Goal: Information Seeking & Learning: Check status

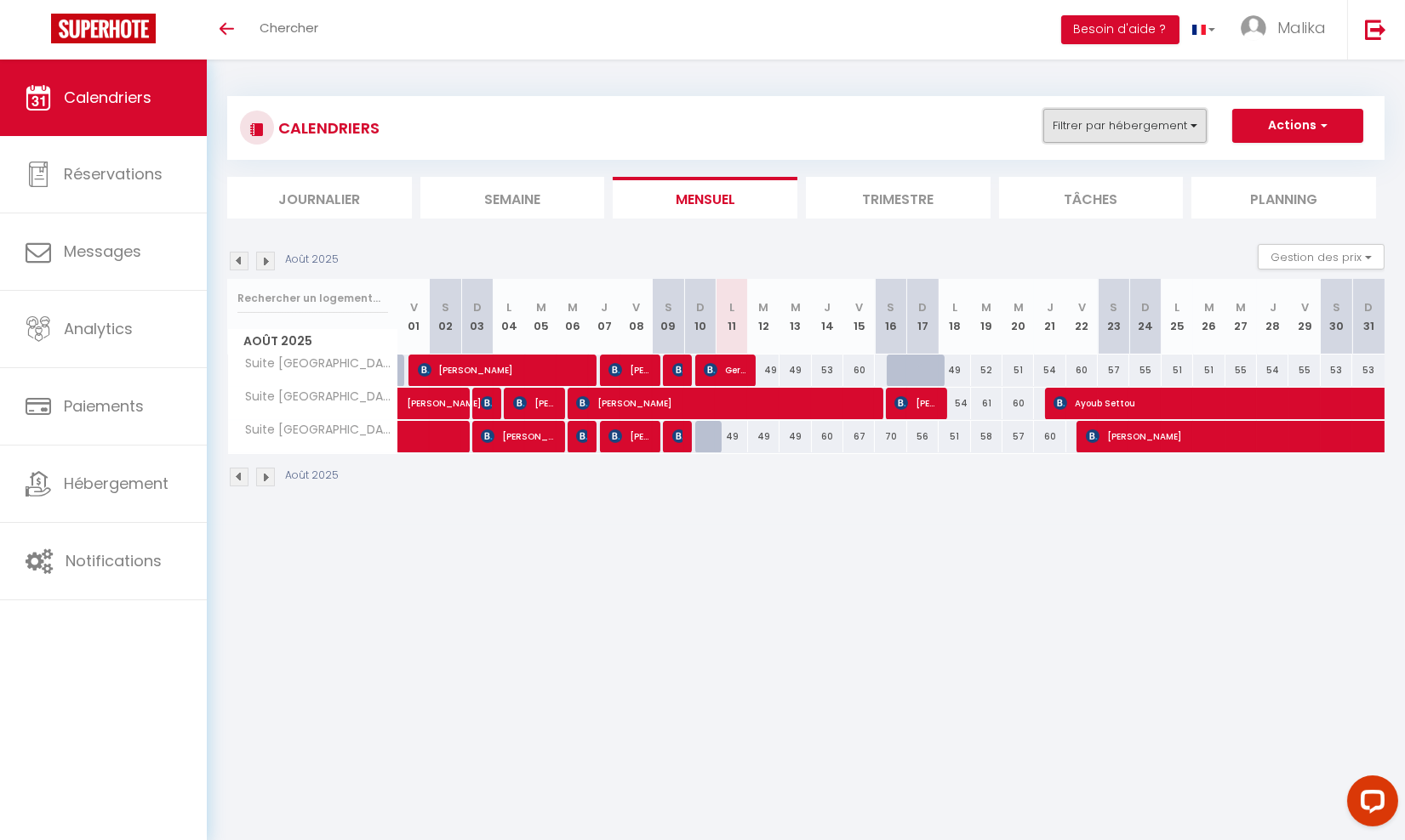
click at [1177, 117] on button "Filtrer par hébergement" at bounding box center [1125, 126] width 164 height 34
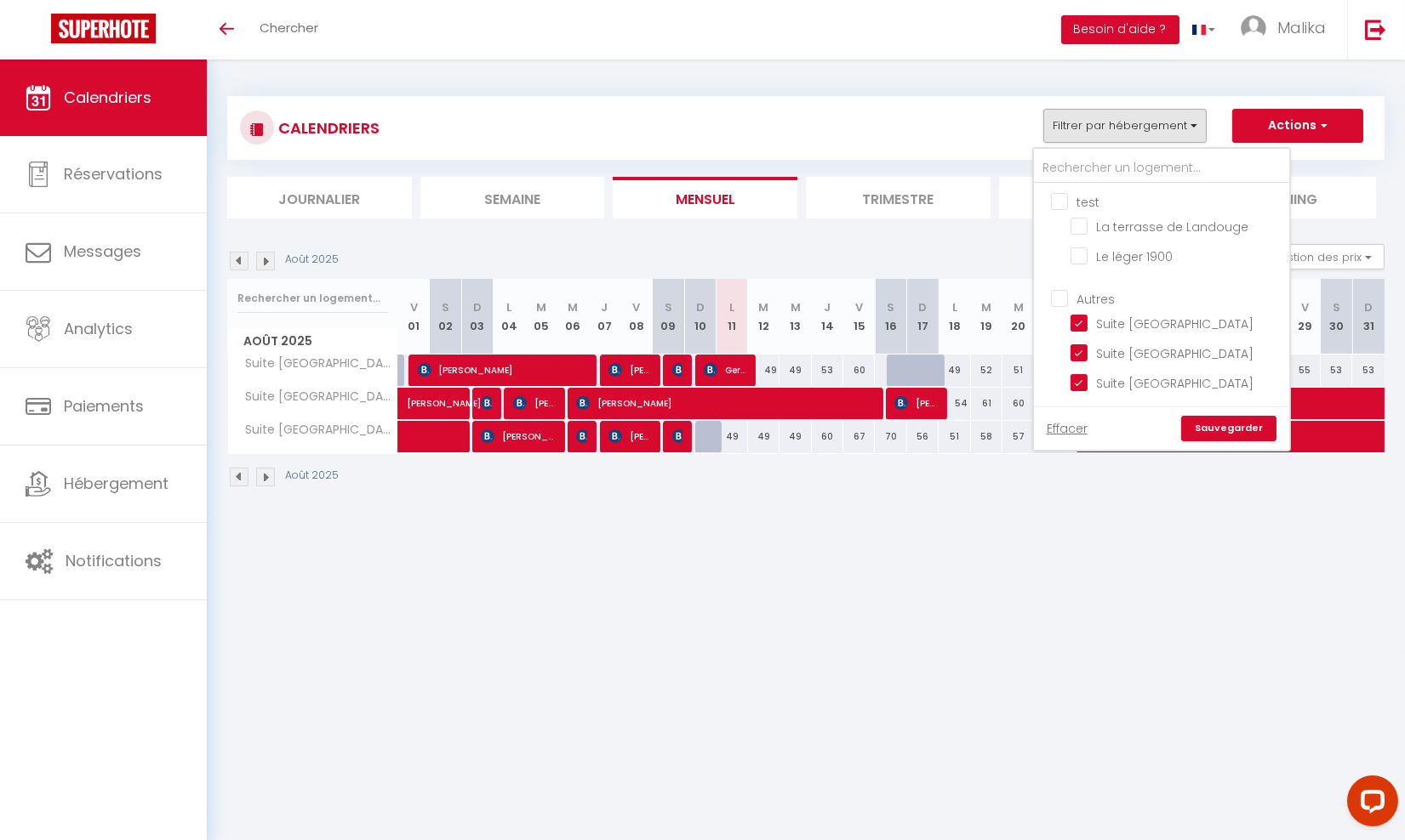
click at [1065, 197] on input "test" at bounding box center [1178, 200] width 255 height 17
checkbox input "true"
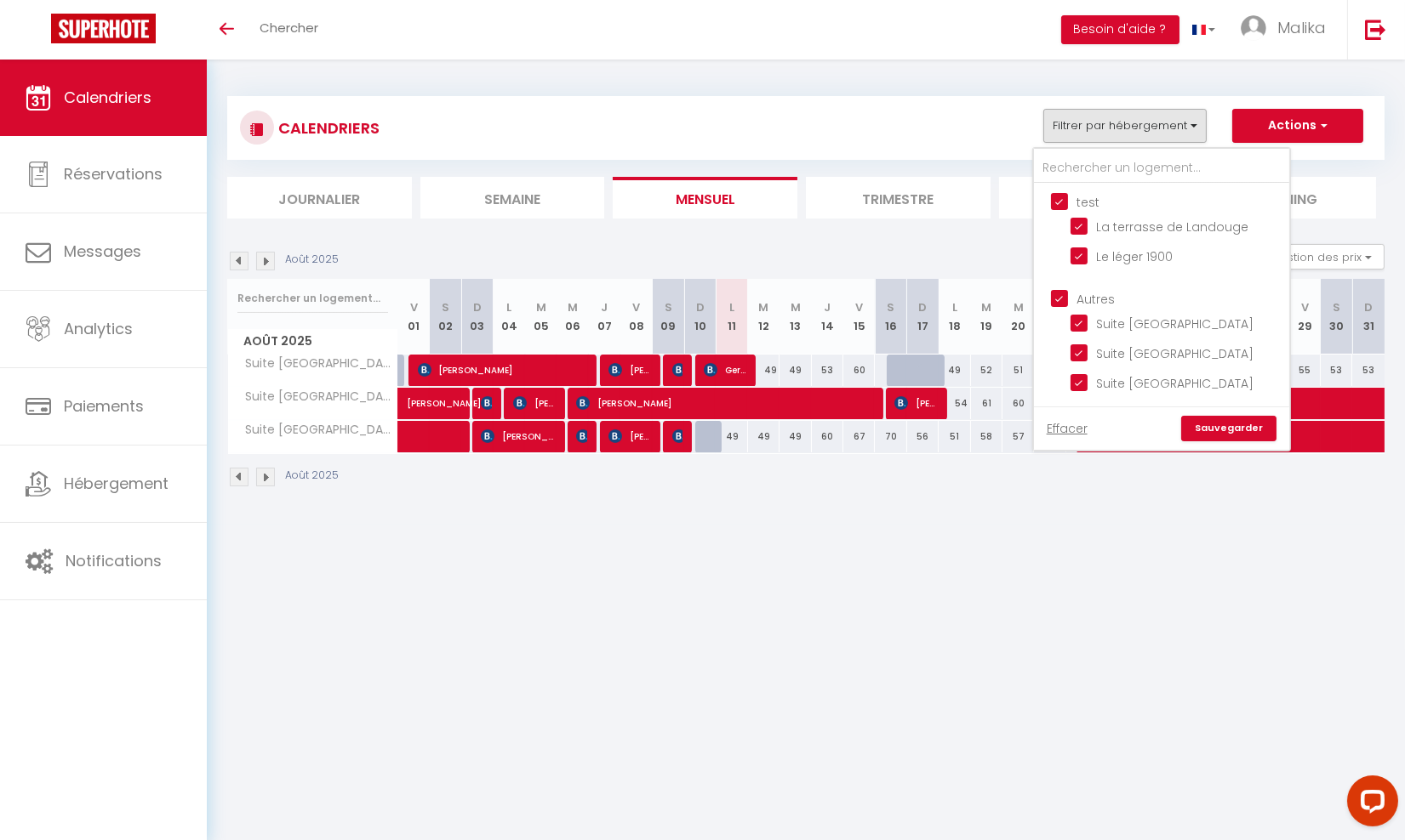
click at [1065, 197] on input "test" at bounding box center [1178, 200] width 255 height 17
checkbox input "false"
click at [1066, 302] on input "Autres" at bounding box center [1178, 296] width 255 height 17
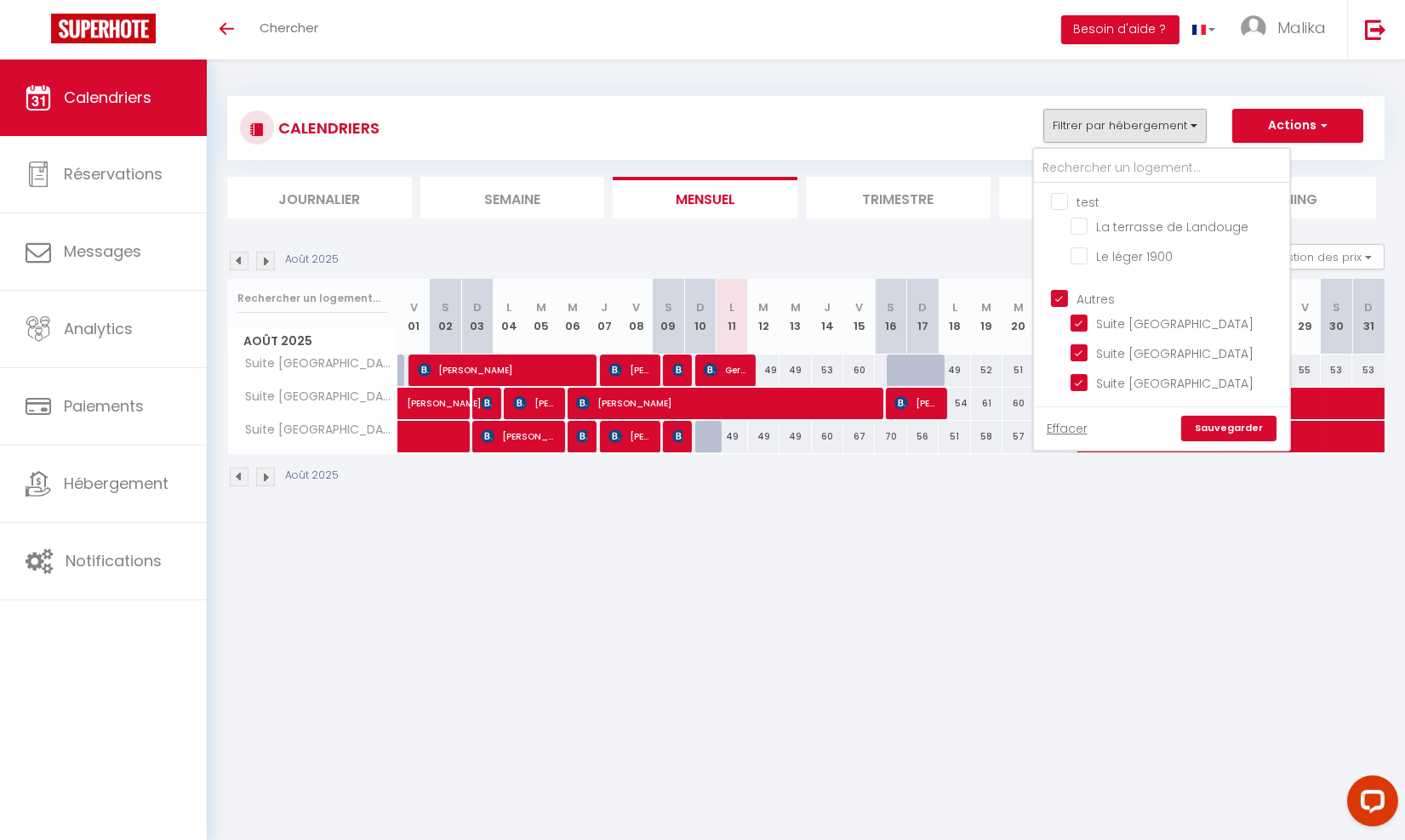
checkbox input "false"
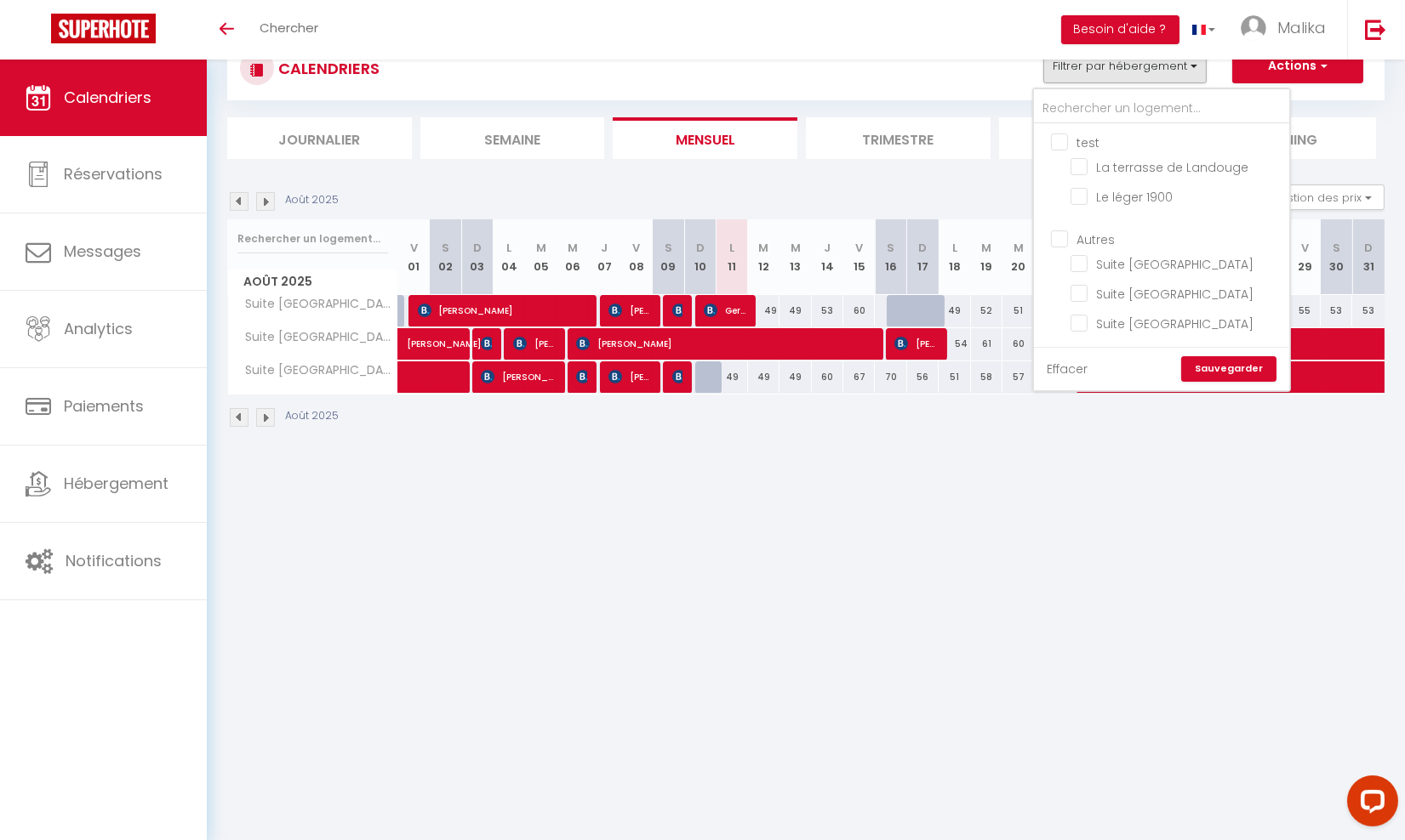
click at [1079, 359] on link "Effacer" at bounding box center [1066, 368] width 40 height 19
checkbox input "false"
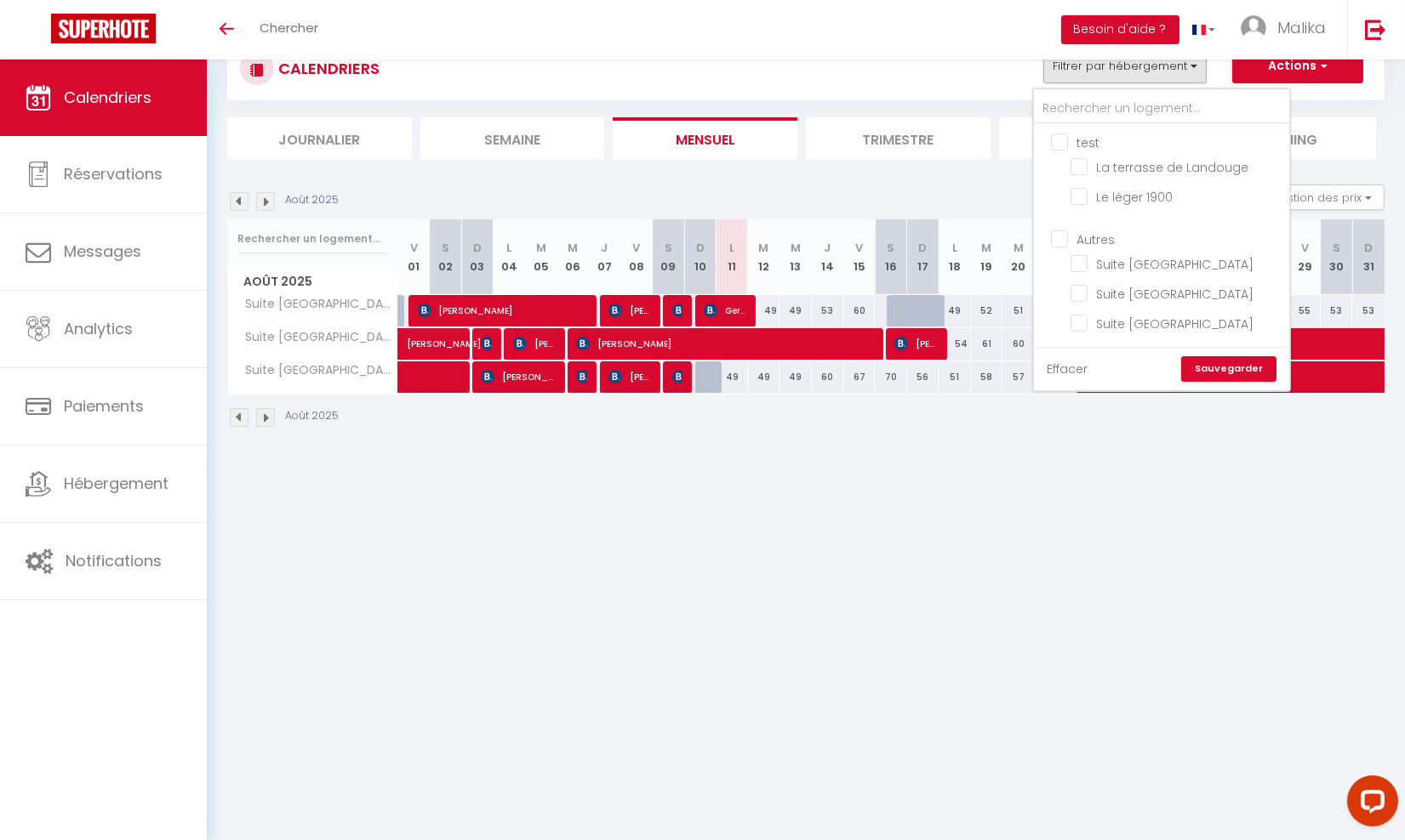
checkbox input "false"
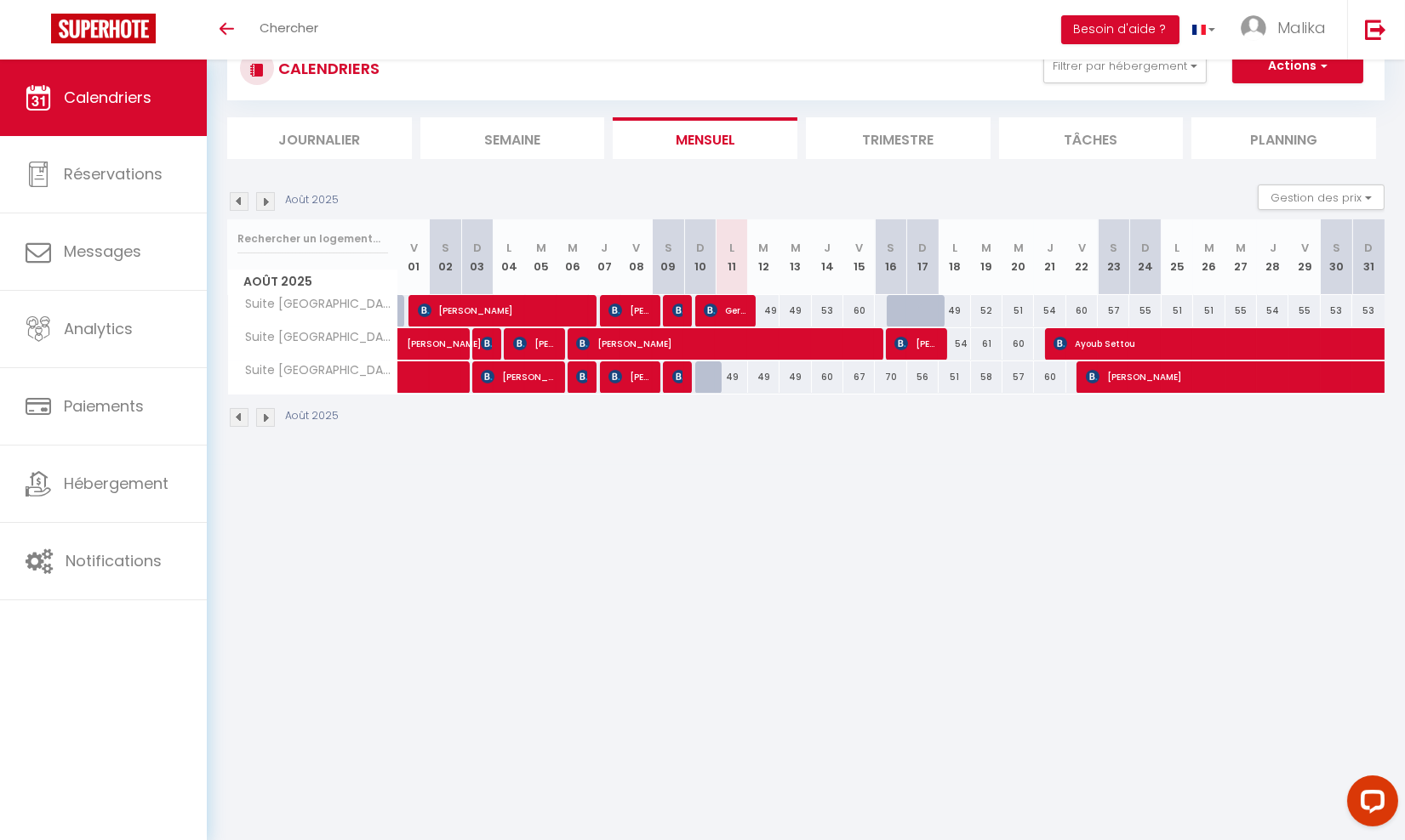
scroll to position [0, 0]
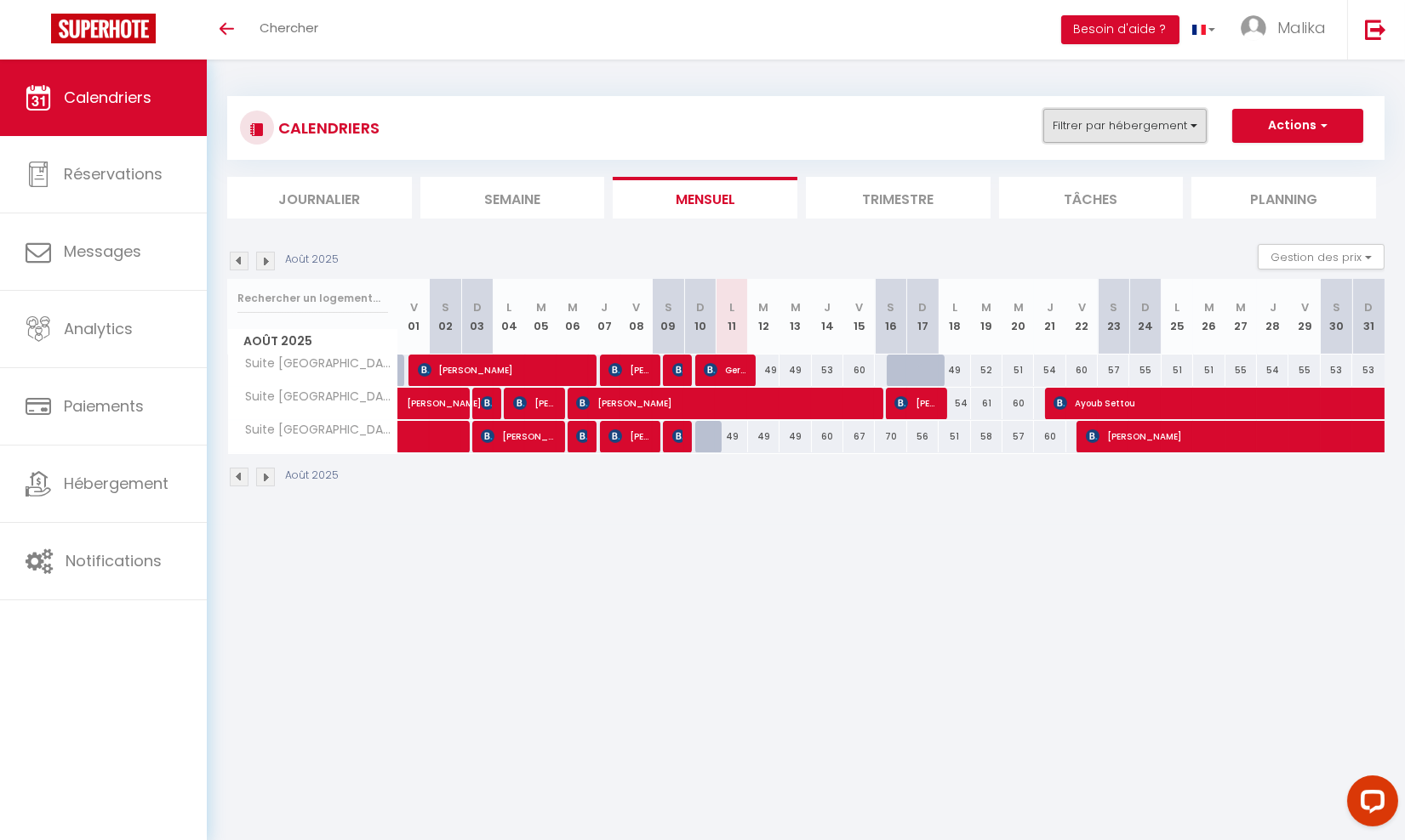
click at [1162, 125] on button "Filtrer par hébergement" at bounding box center [1125, 126] width 164 height 34
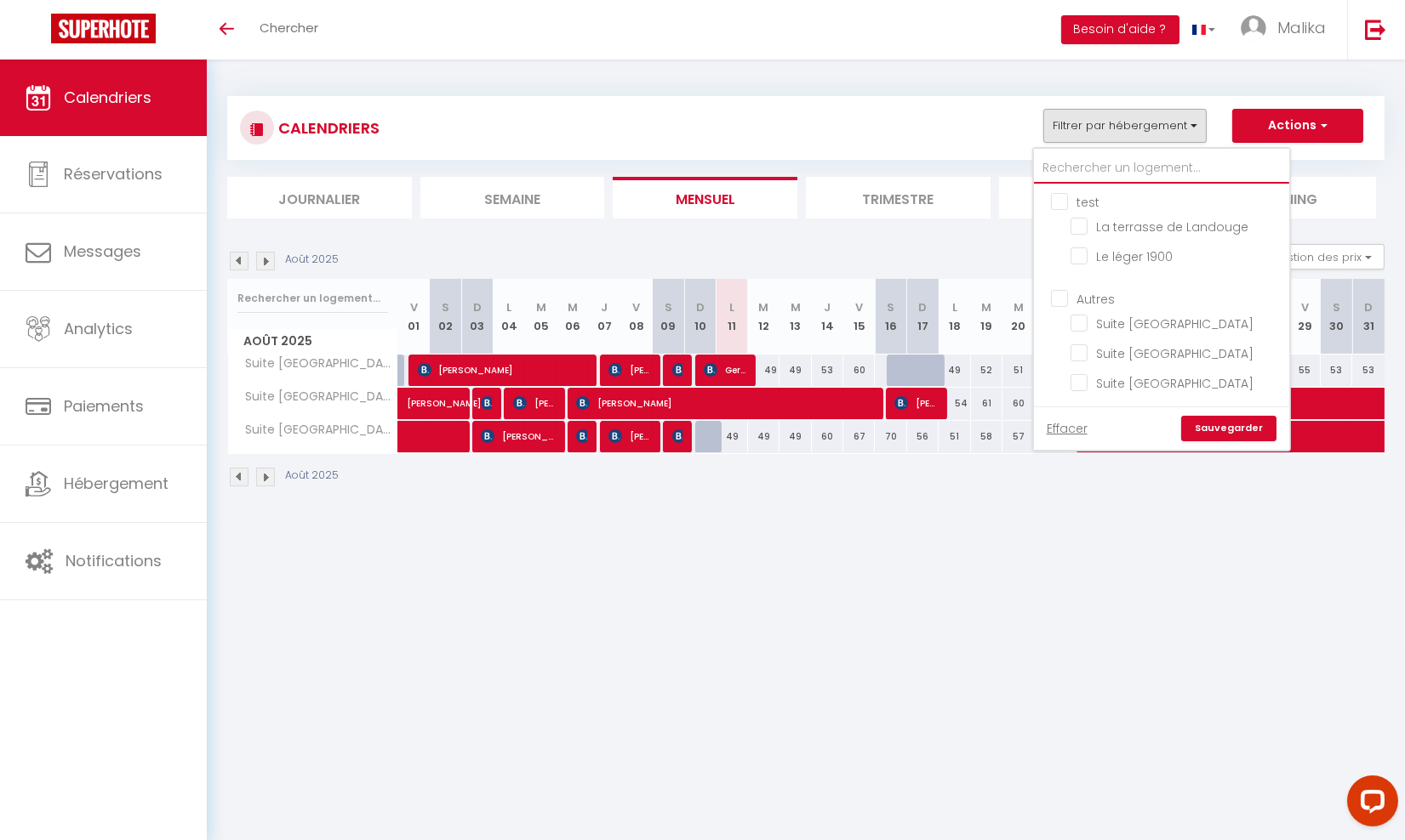
click at [1147, 163] on input "text" at bounding box center [1161, 168] width 255 height 31
type input "e"
checkbox input "false"
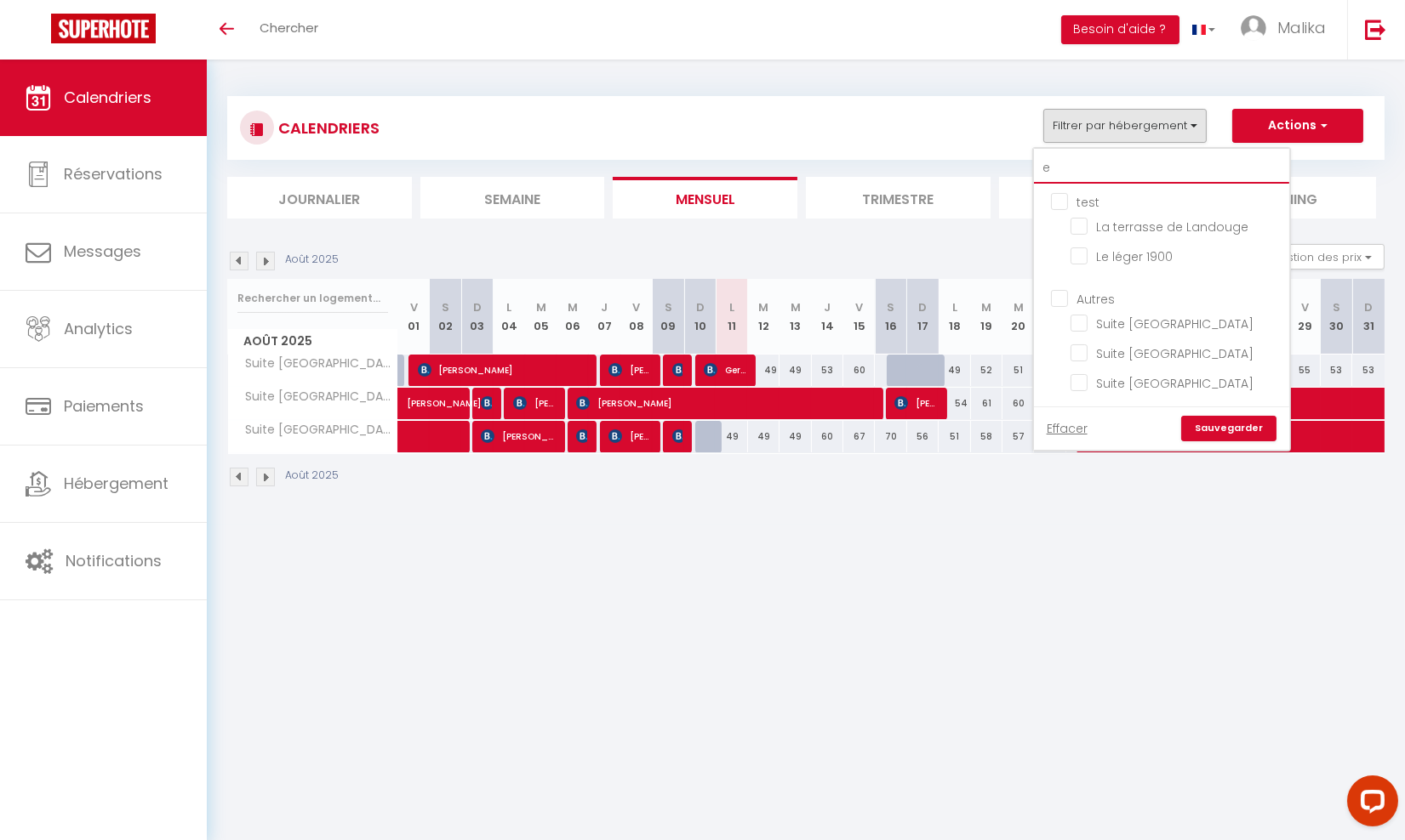
checkbox input "false"
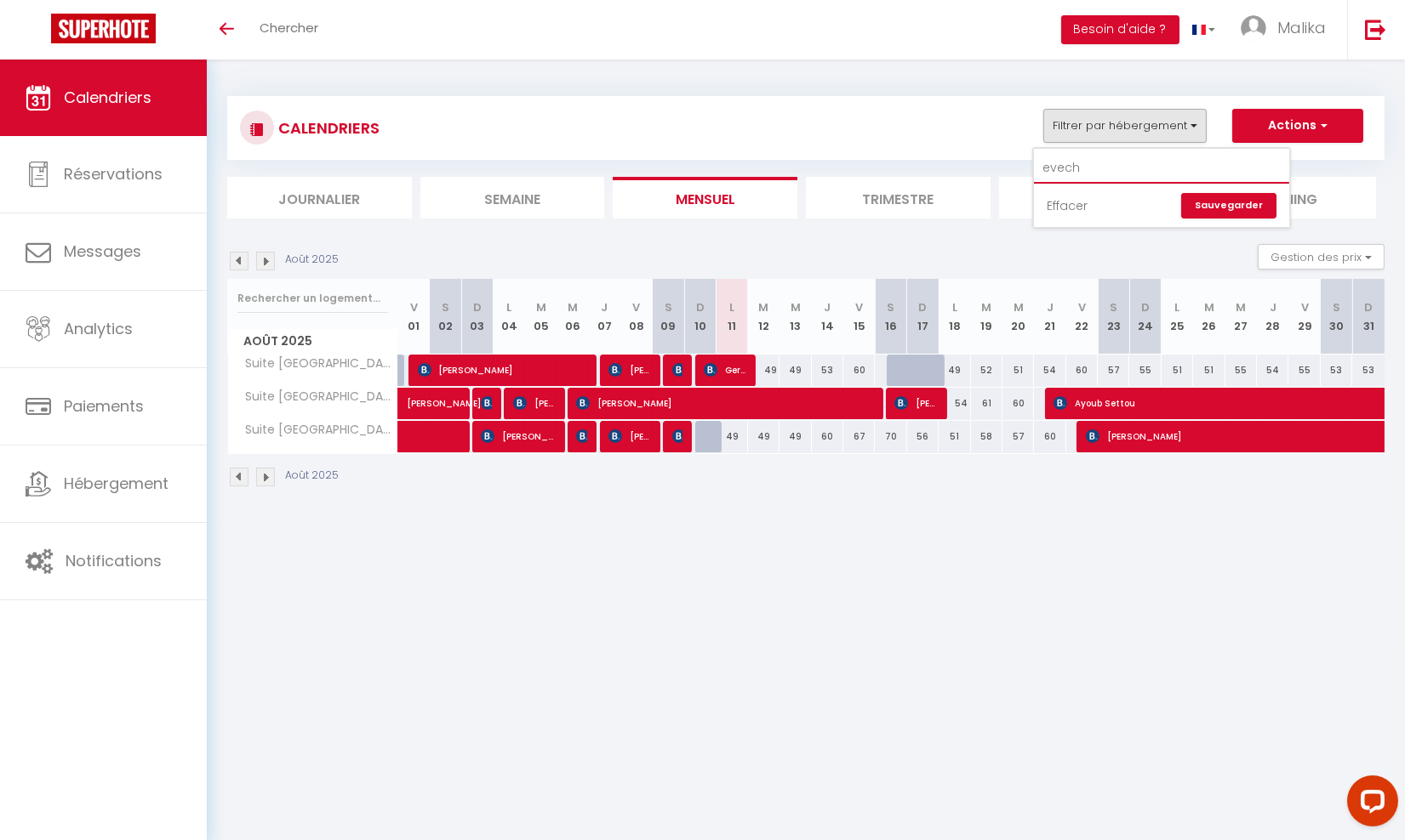
type input "evech"
click at [1080, 199] on link "Effacer" at bounding box center [1066, 206] width 40 height 19
click at [1118, 114] on button "Filtrer par hébergement" at bounding box center [1125, 126] width 164 height 34
click at [77, 92] on span "Calendriers" at bounding box center [107, 98] width 87 height 22
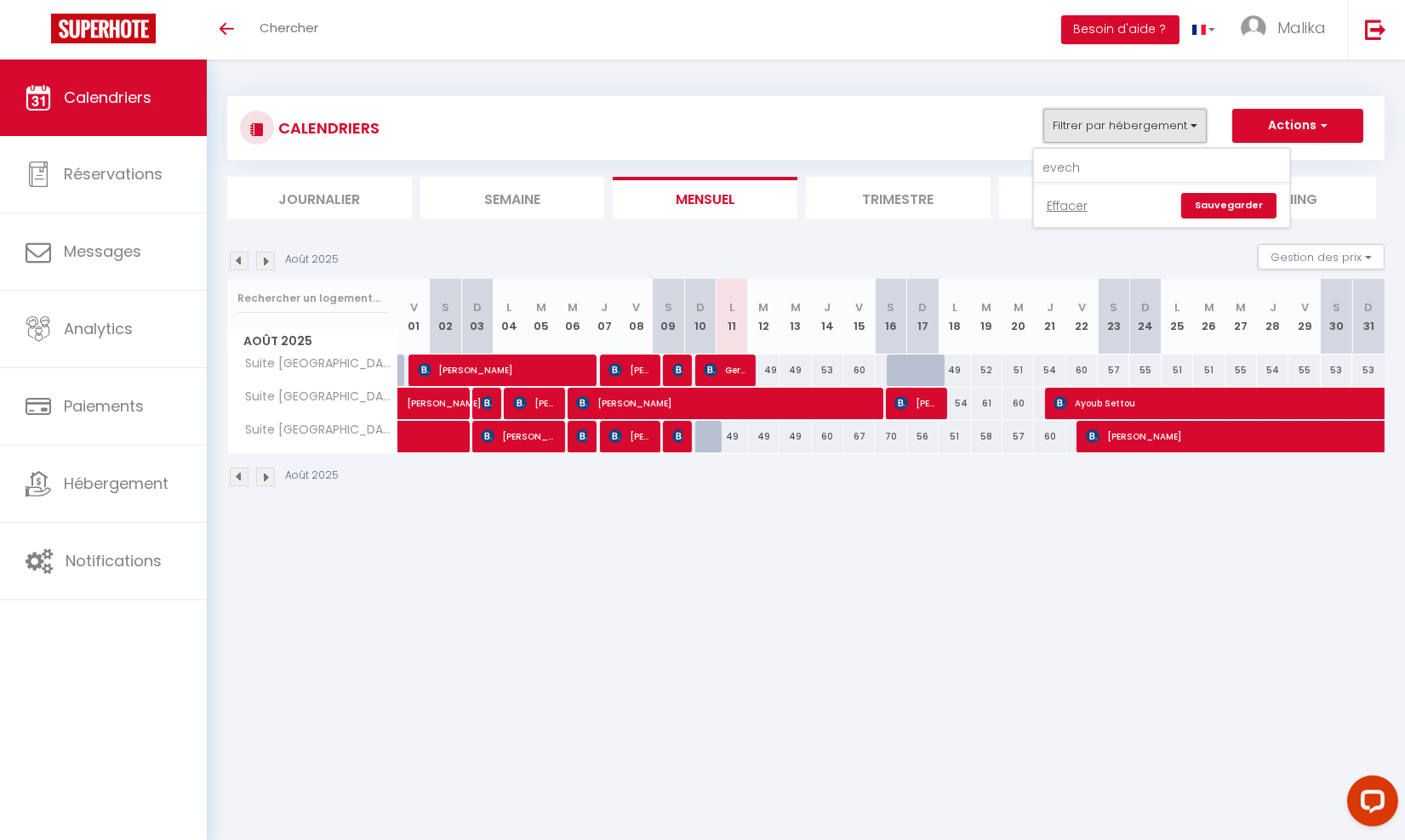
click at [1205, 119] on button "Filtrer par hébergement" at bounding box center [1125, 126] width 164 height 34
click at [1194, 119] on button "Filtrer par hébergement" at bounding box center [1125, 126] width 164 height 34
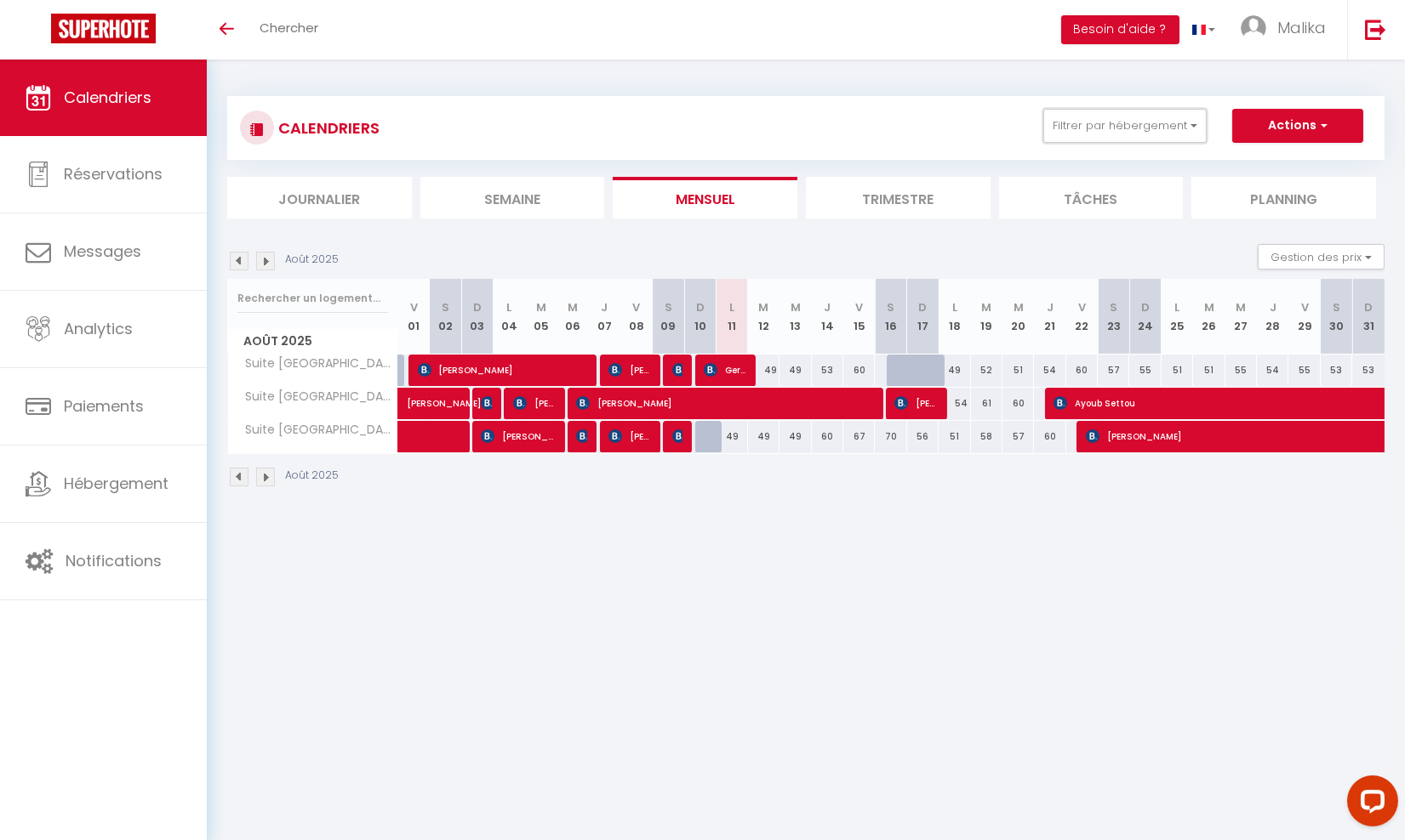
click at [105, 99] on span "Calendriers" at bounding box center [107, 98] width 87 height 22
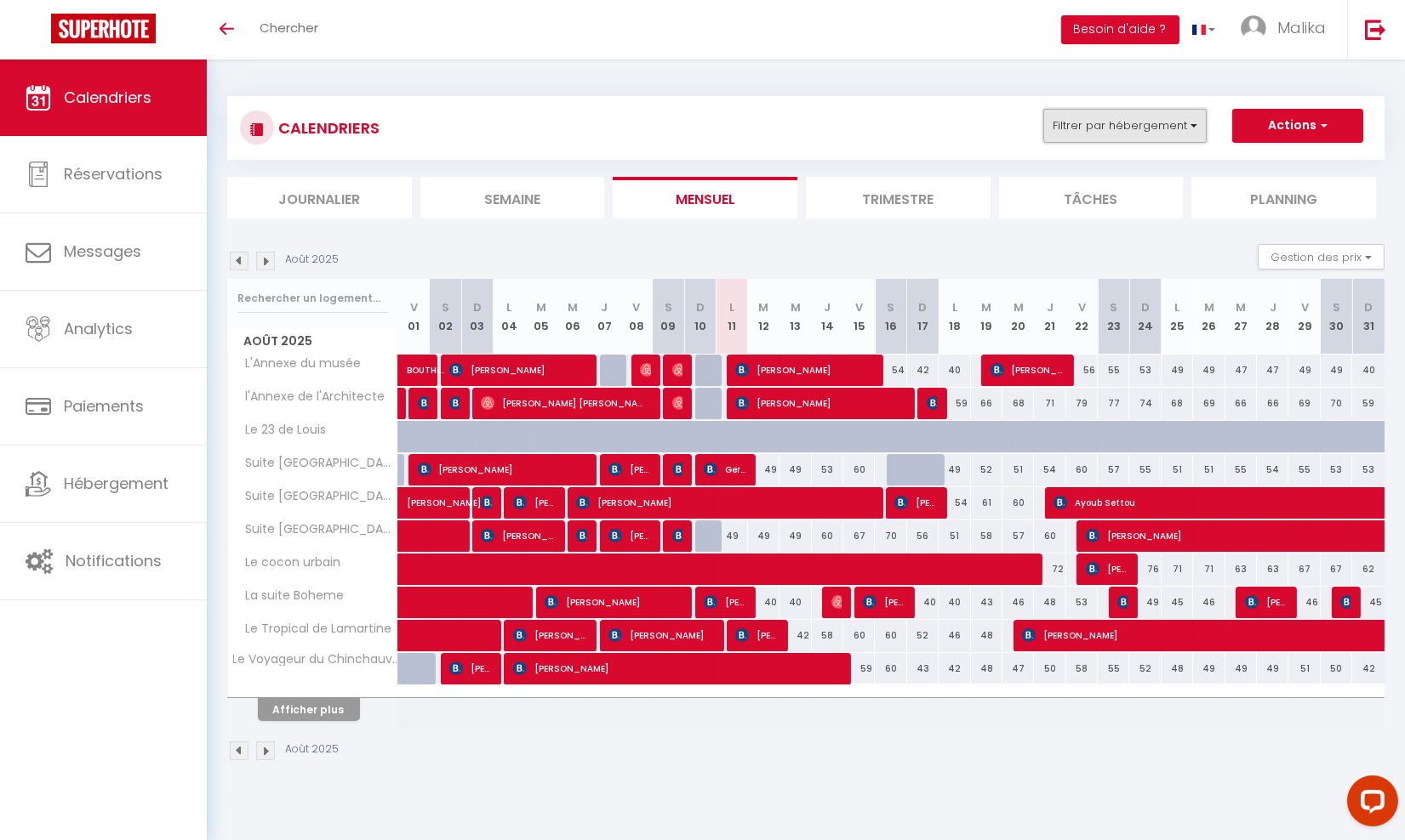
click at [1160, 111] on button "Filtrer par hébergement" at bounding box center [1125, 126] width 164 height 34
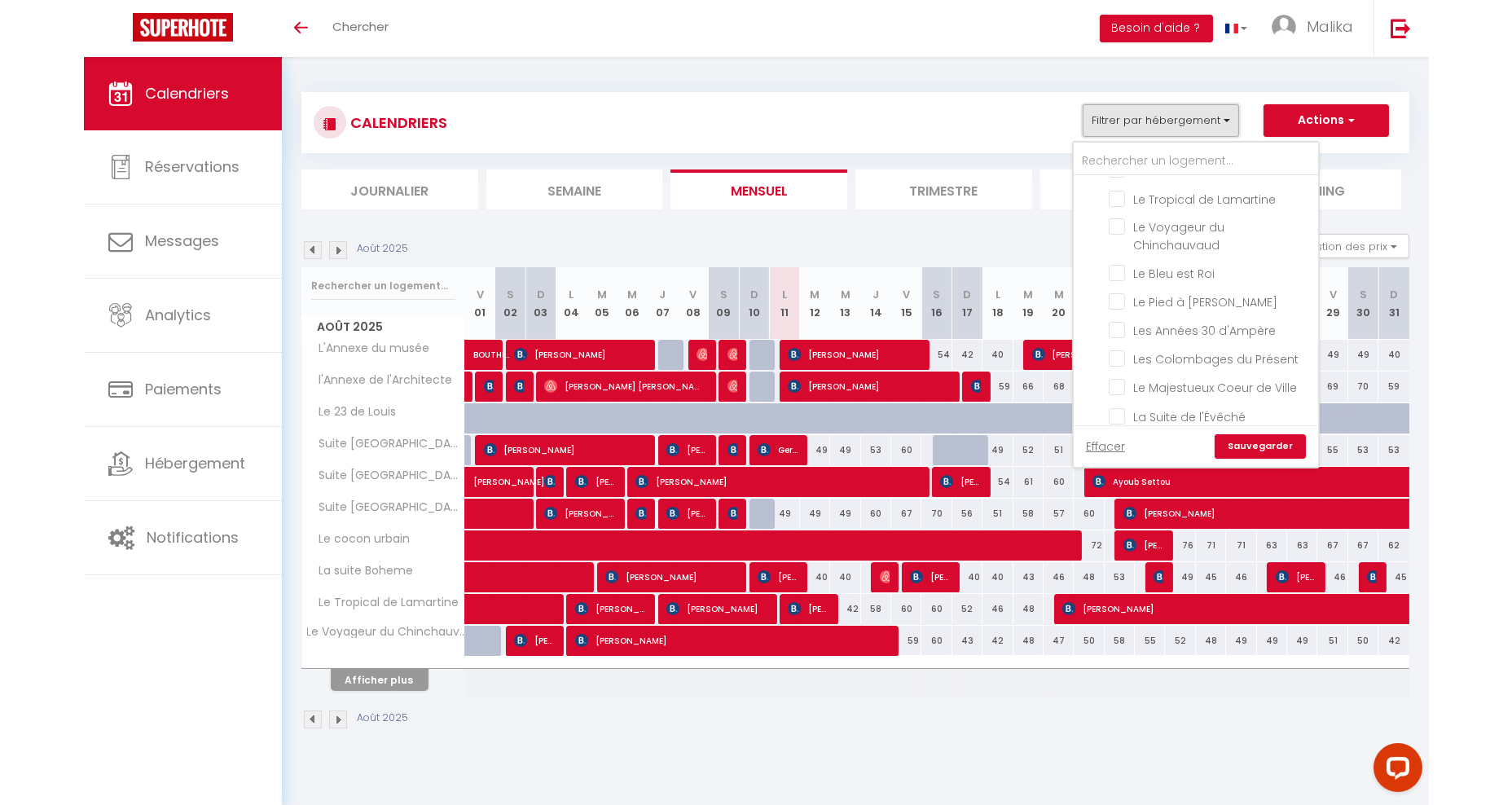
scroll to position [495, 0]
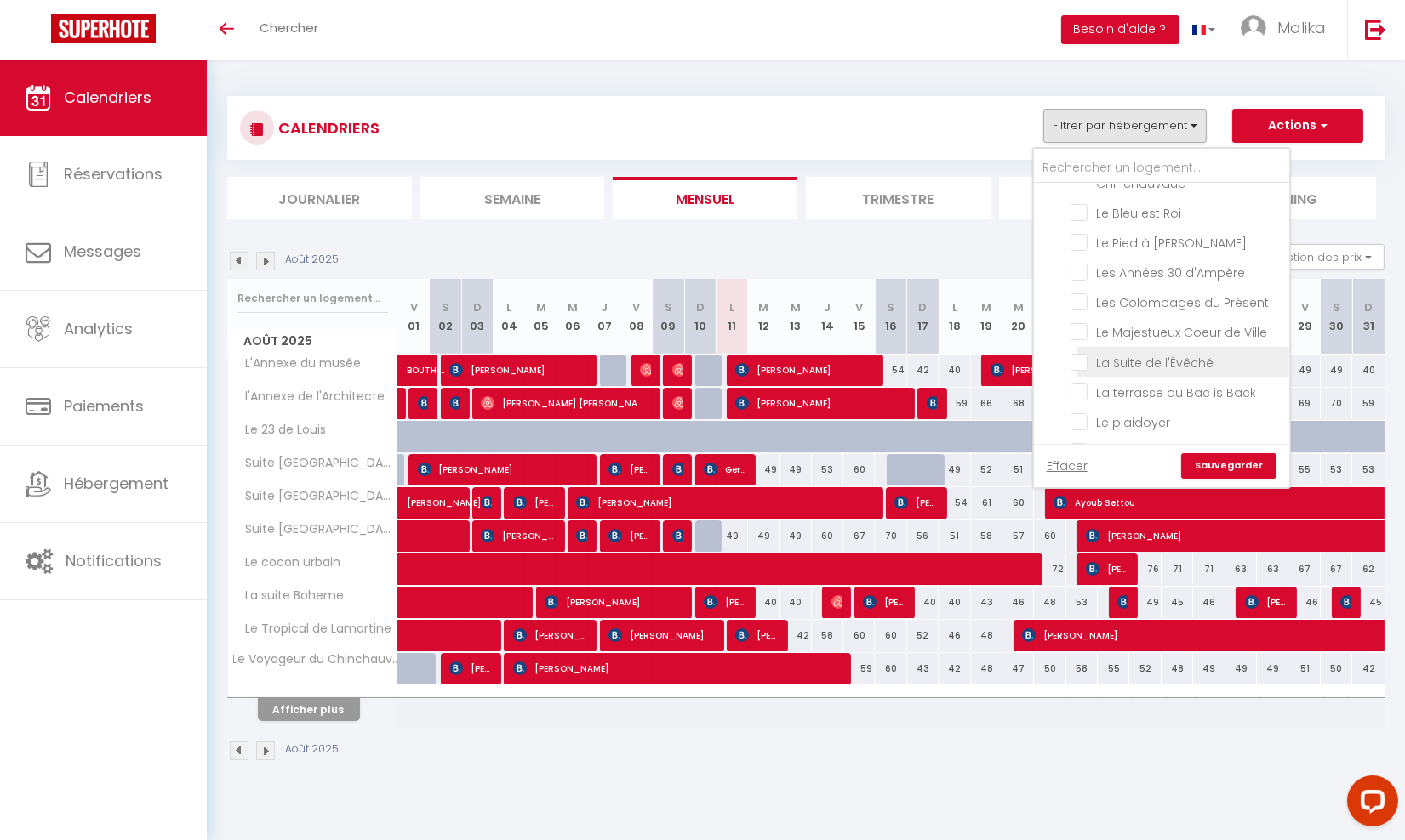
click at [1143, 352] on input "La Suite de l'Évêché" at bounding box center [1177, 360] width 213 height 17
checkbox input "true"
checkbox input "false"
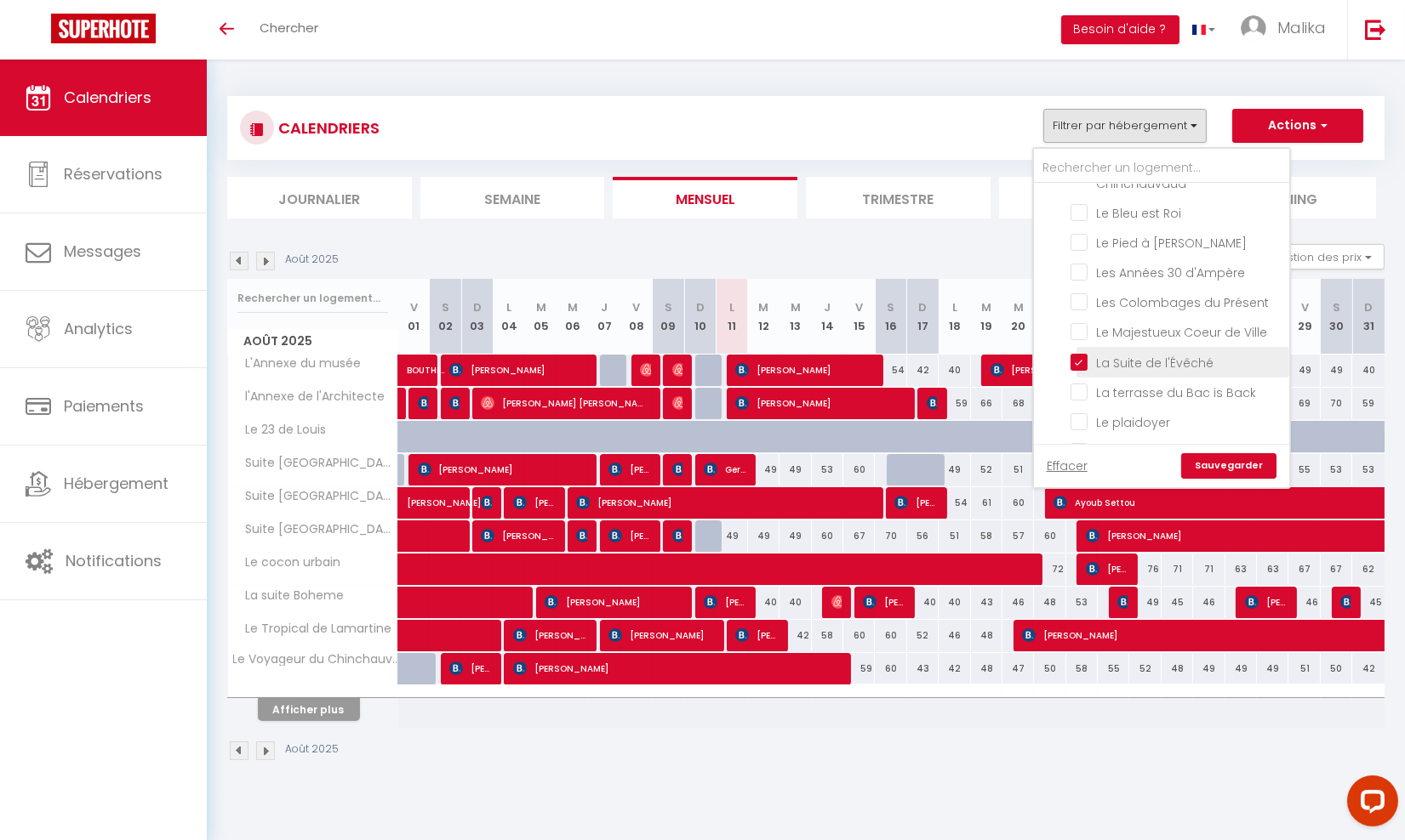
checkbox input "false"
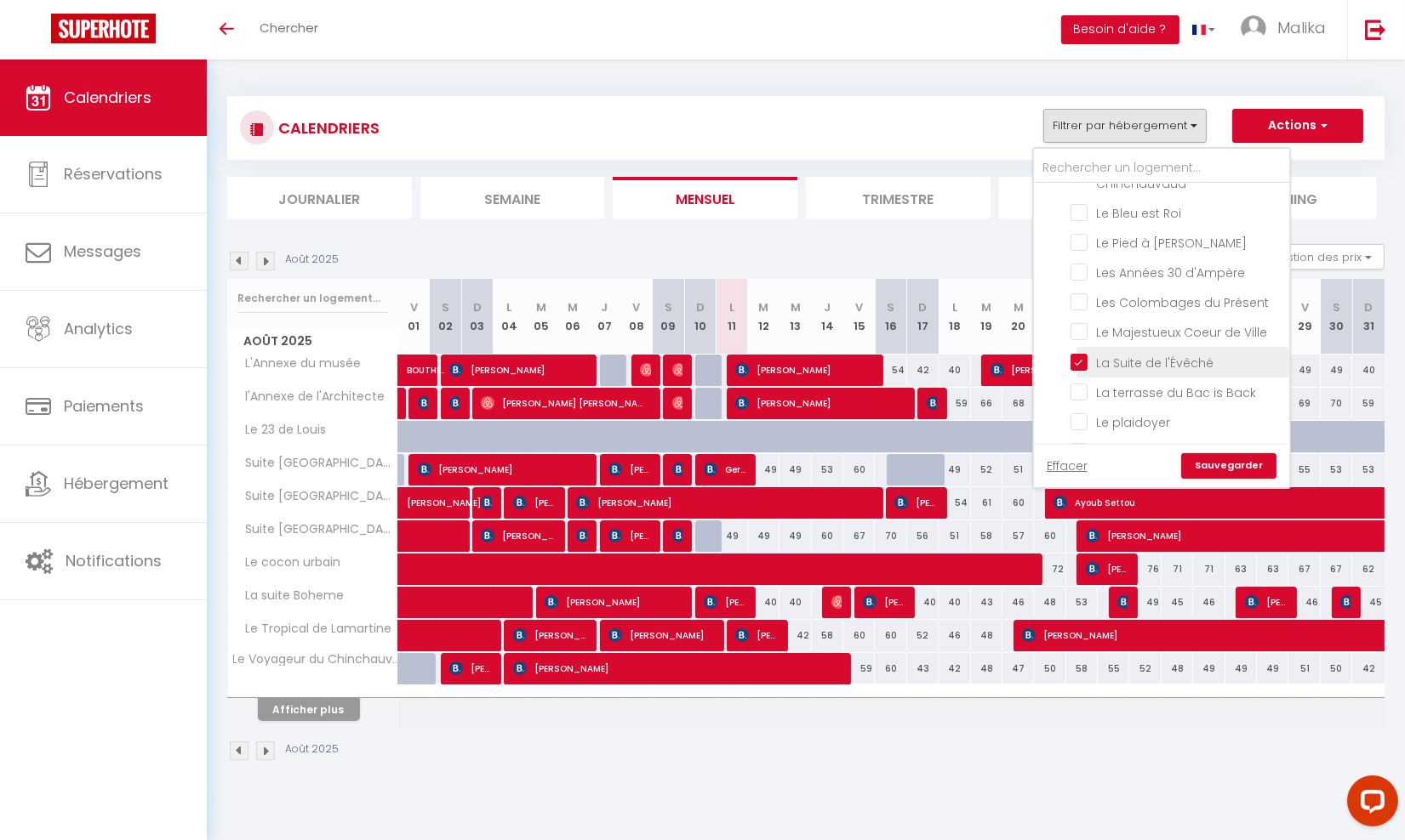
checkbox input "false"
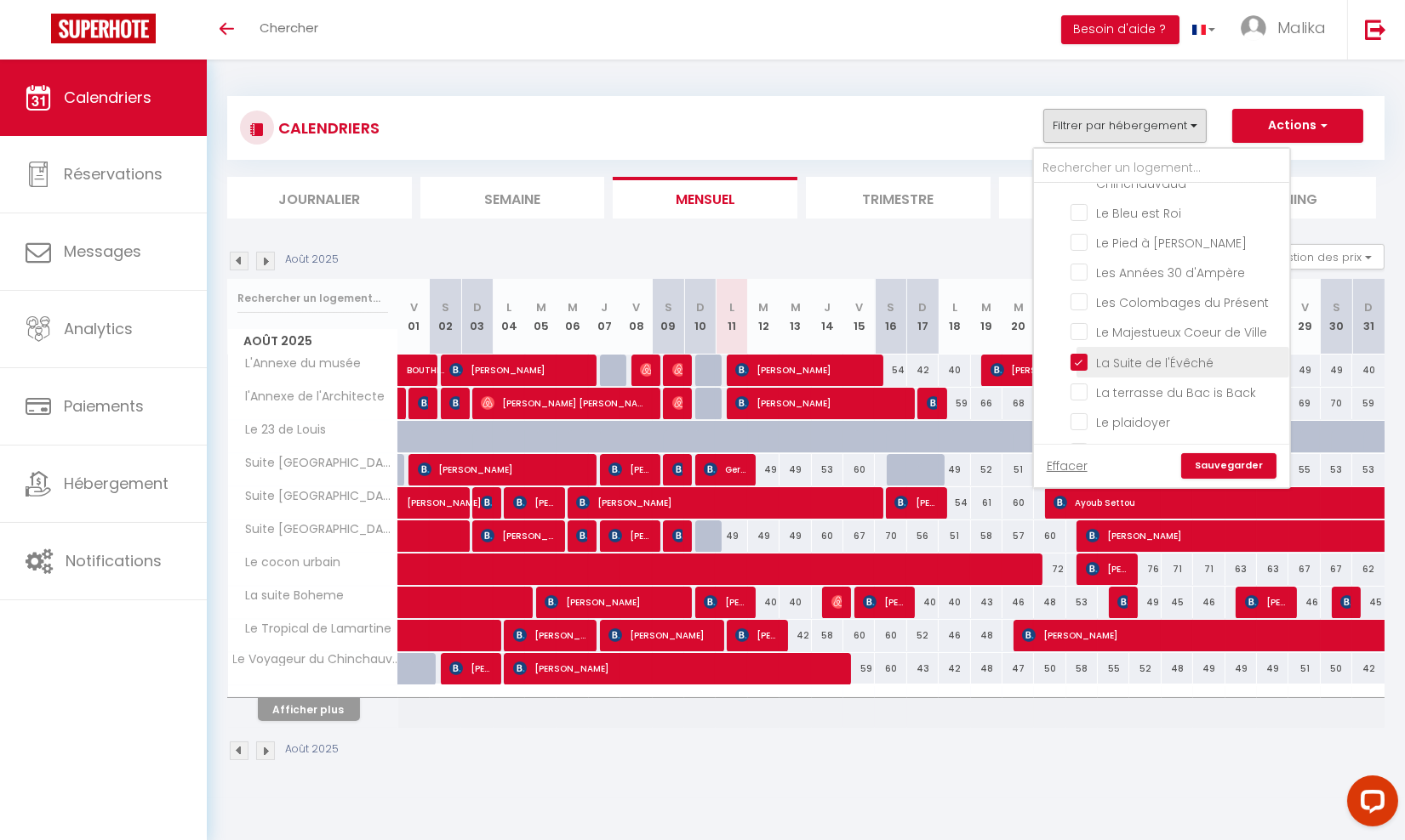
checkbox input "false"
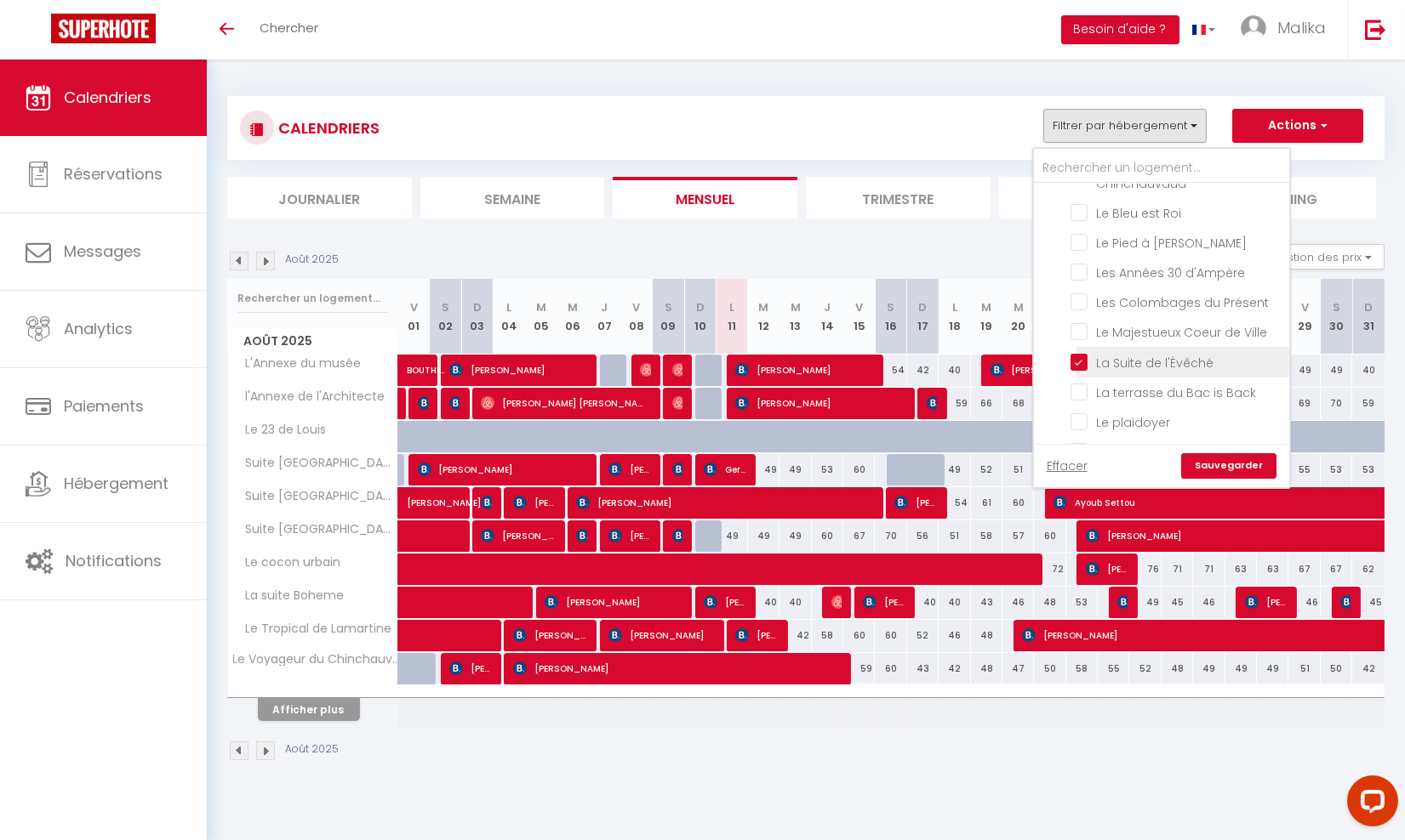
checkbox input "false"
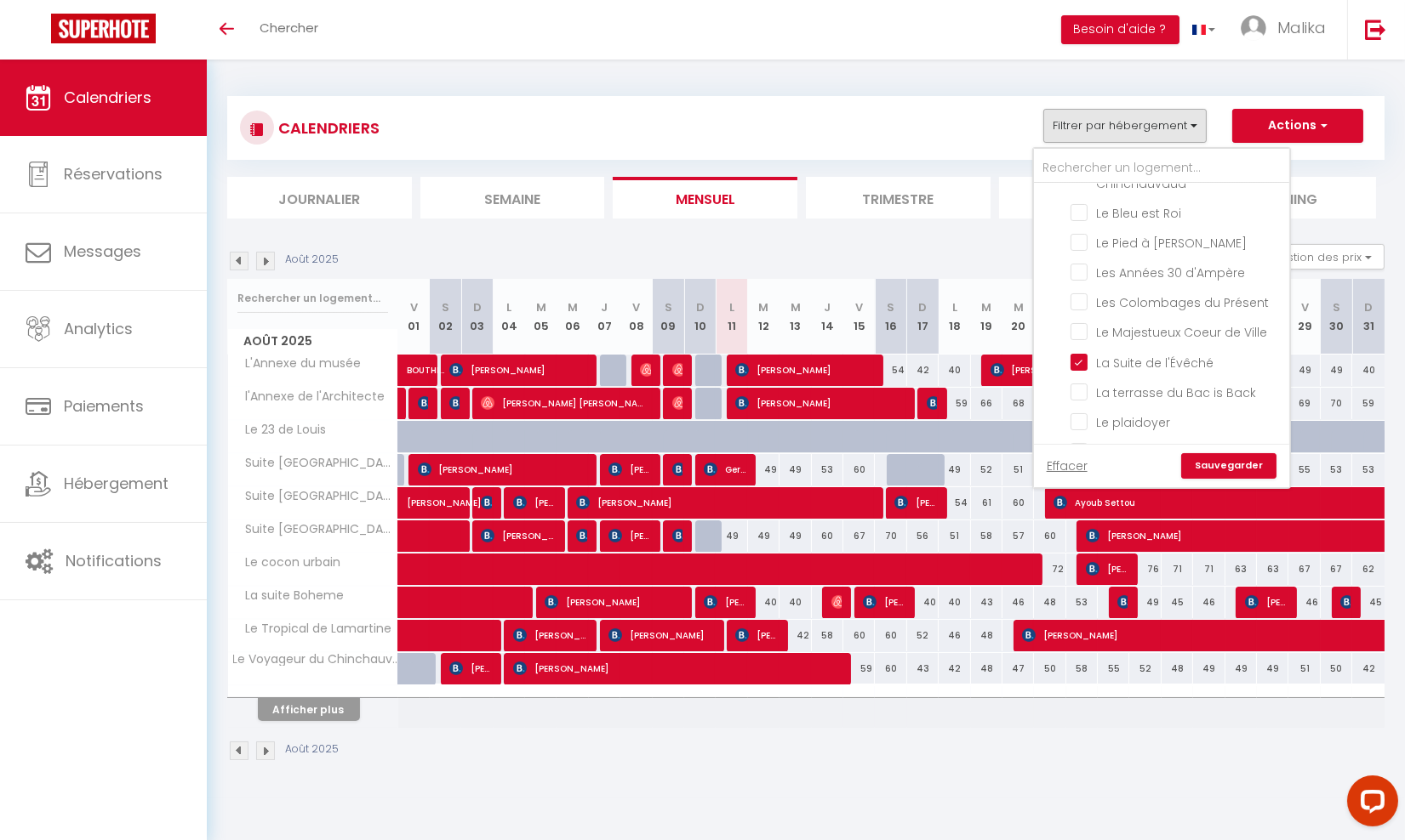
click at [1239, 472] on link "Sauvegarder" at bounding box center [1229, 466] width 95 height 25
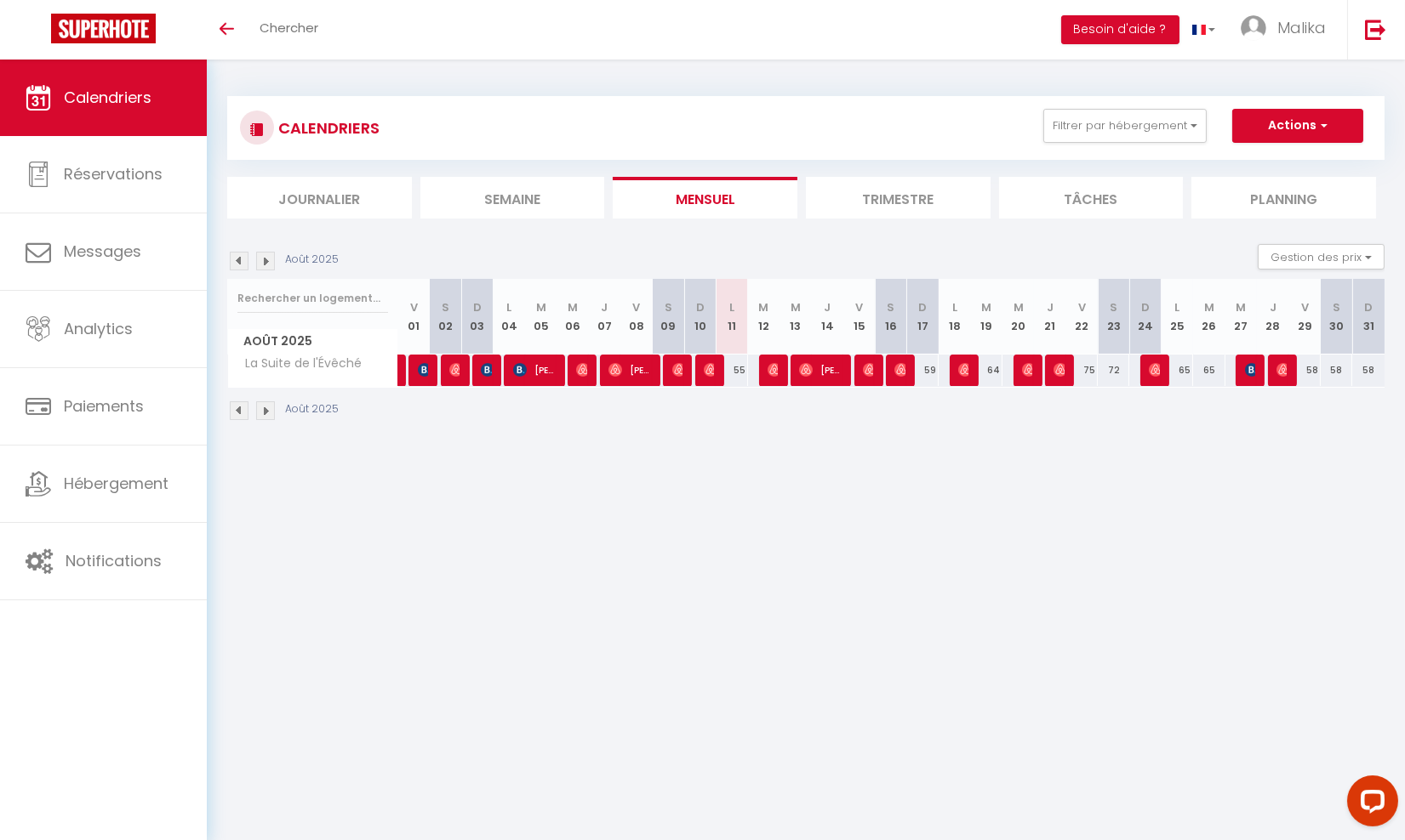
click at [236, 406] on img at bounding box center [239, 411] width 19 height 19
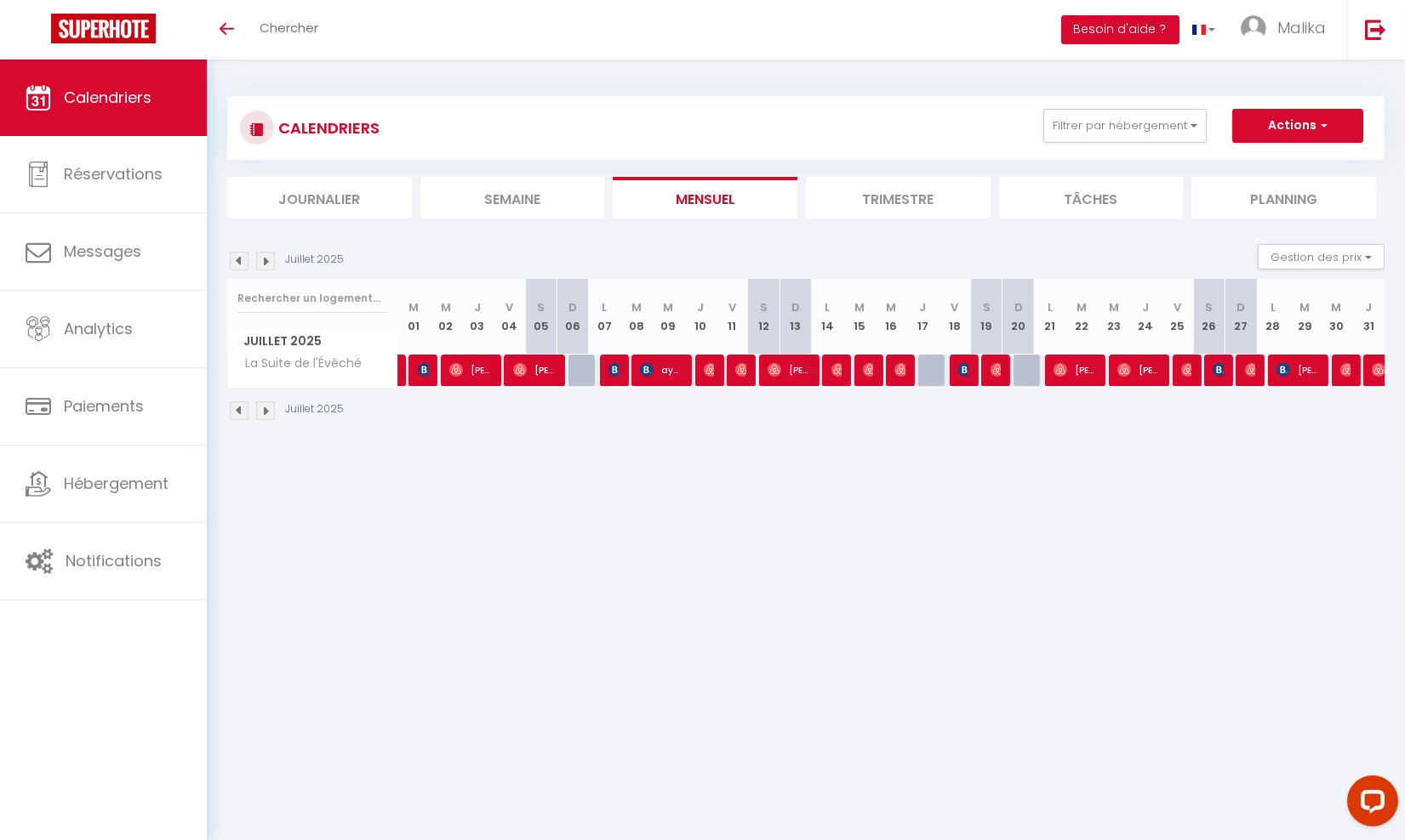
click at [236, 406] on img at bounding box center [239, 411] width 19 height 19
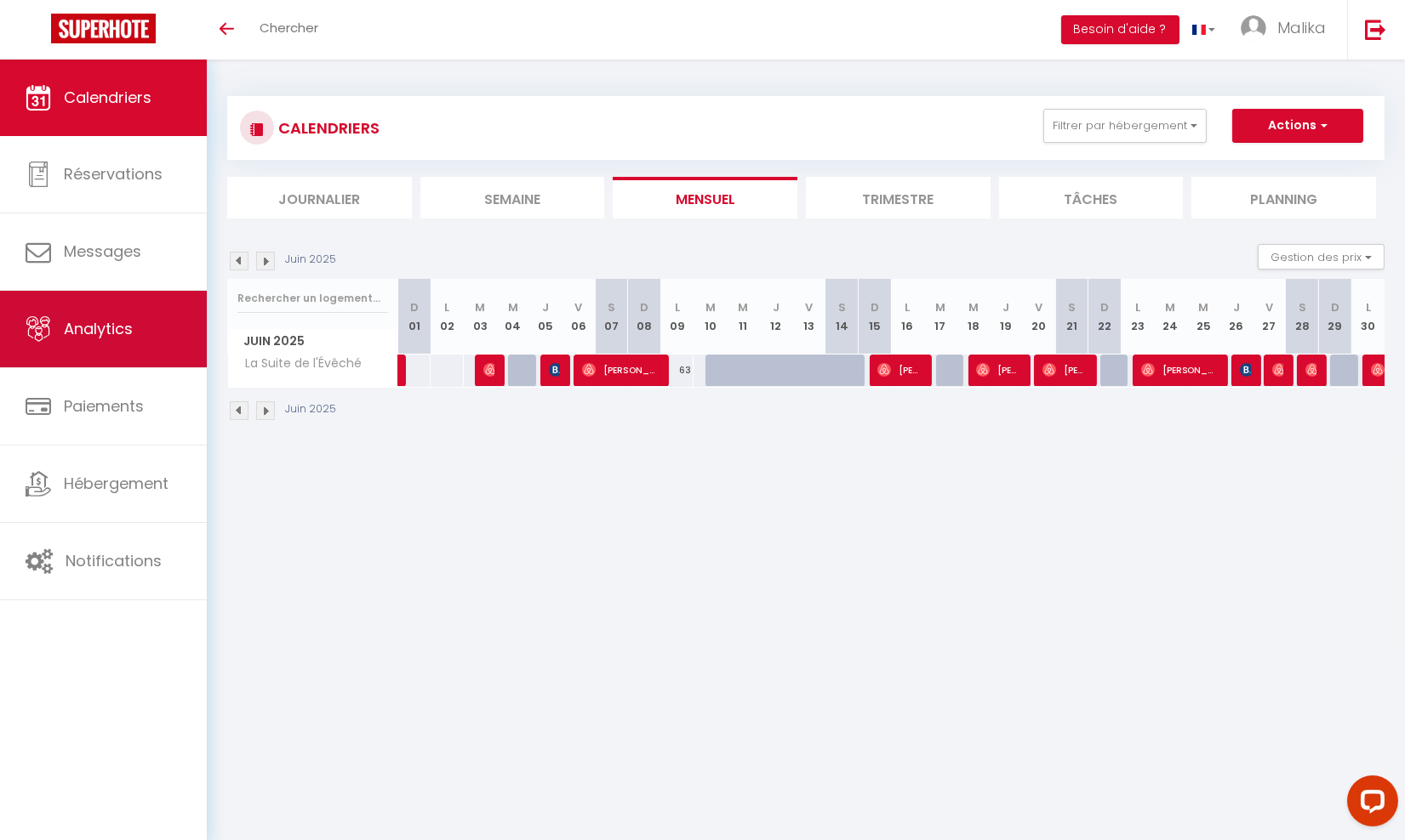
click at [69, 303] on link "Analytics" at bounding box center [103, 329] width 207 height 76
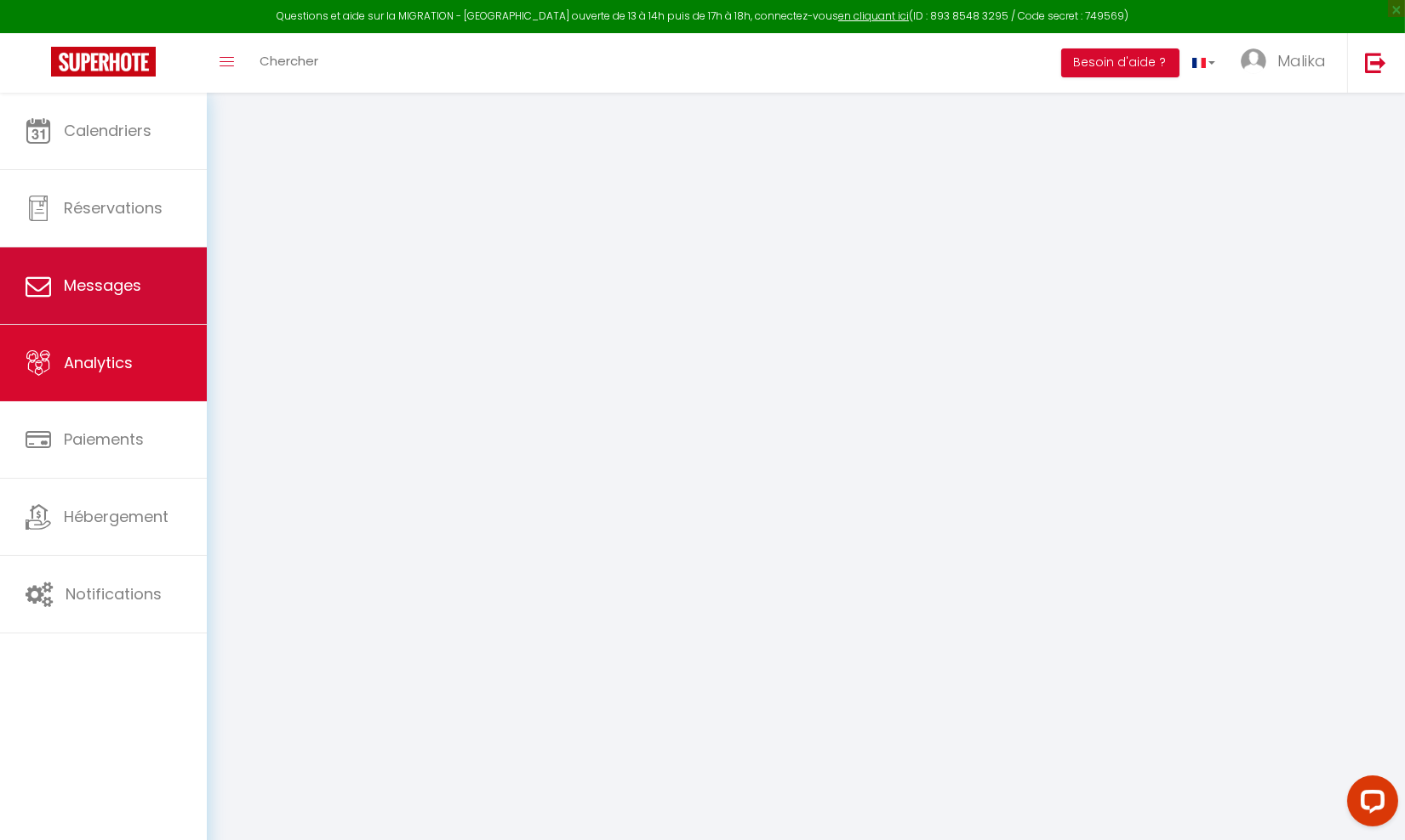
select select "2025"
select select "8"
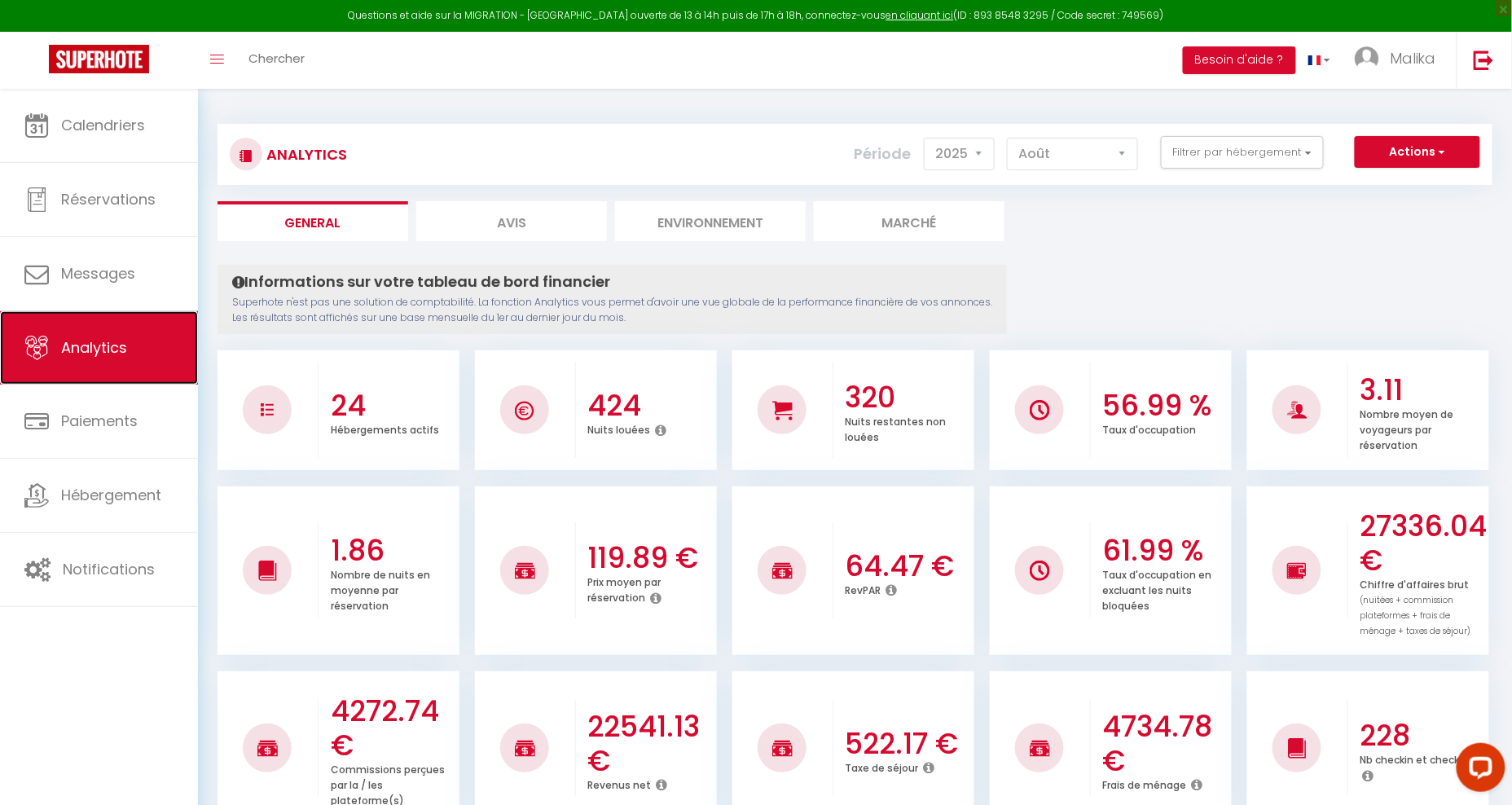
click at [119, 353] on span "Analytics" at bounding box center [94, 348] width 66 height 21
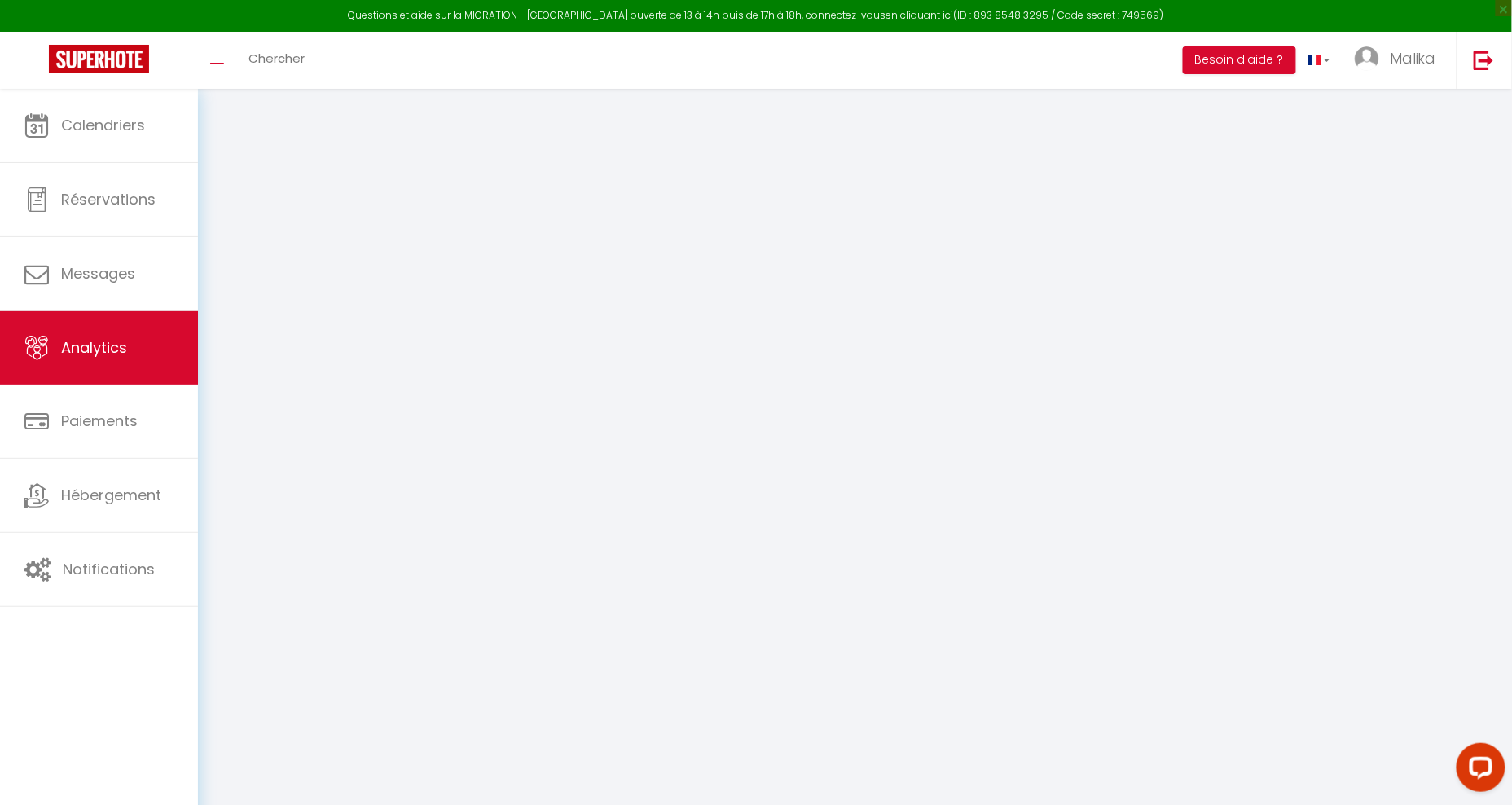
select select "2025"
select select "8"
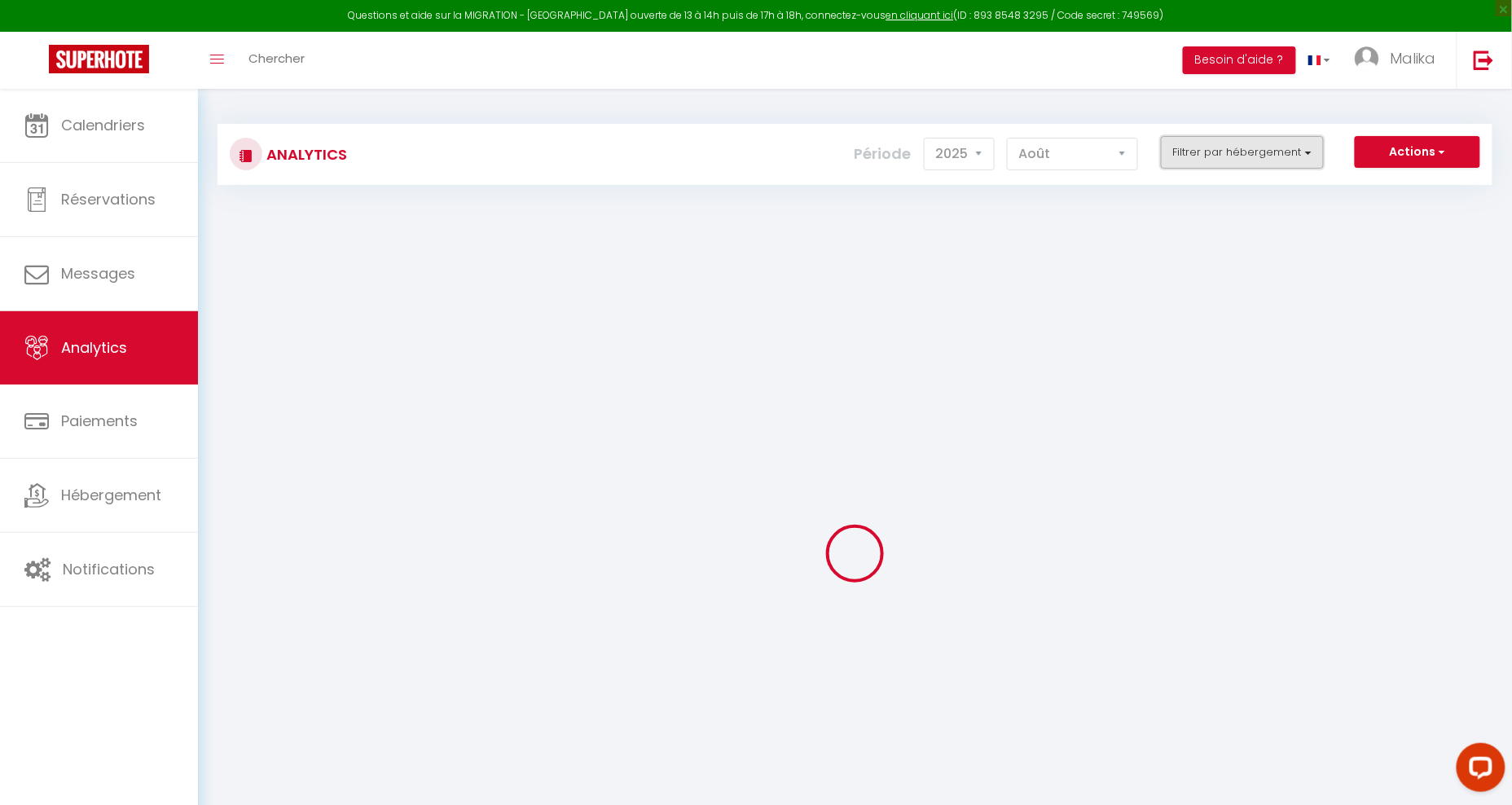
click at [1303, 165] on button "Filtrer par hébergement" at bounding box center [1242, 152] width 163 height 33
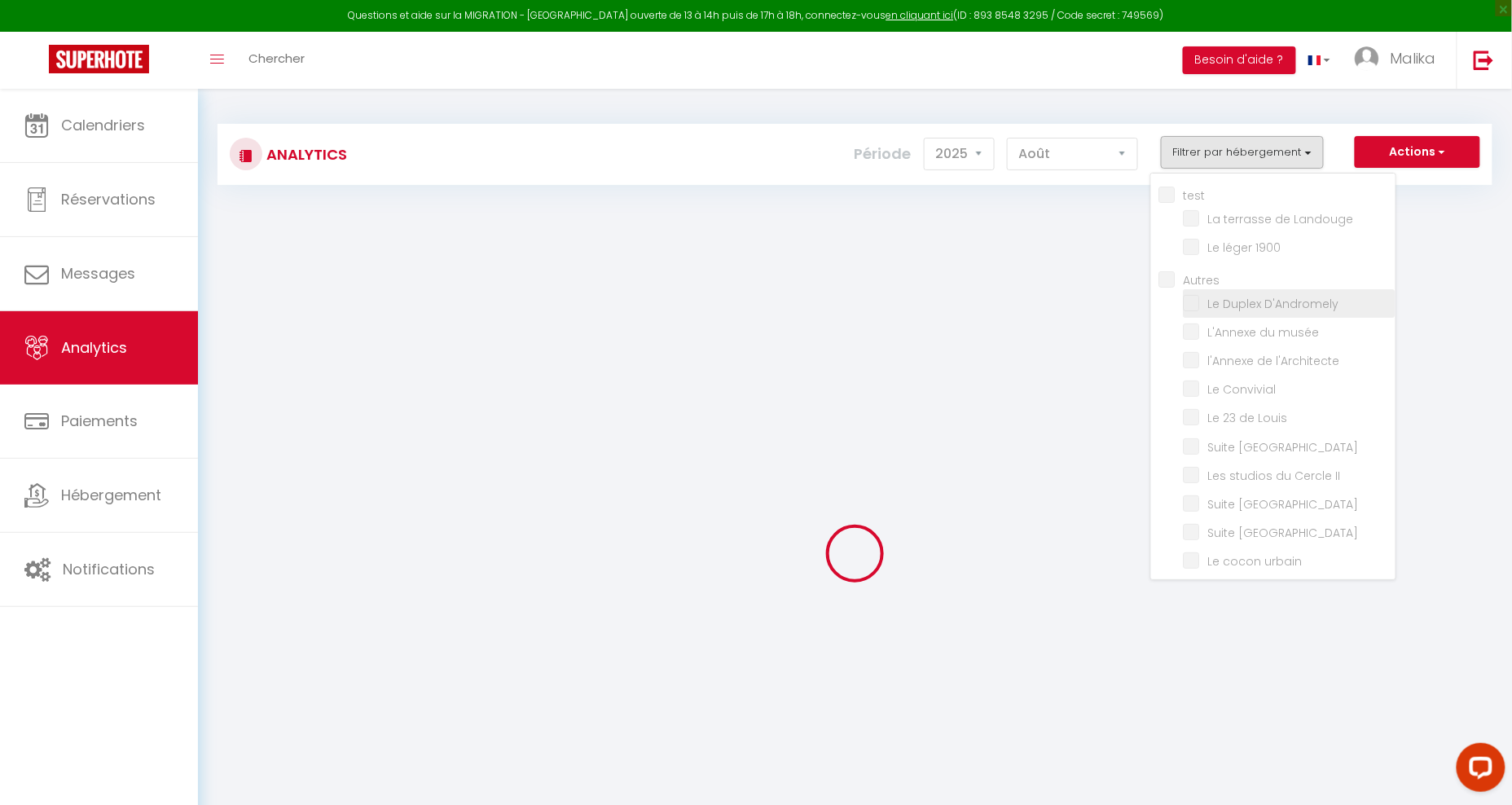
checkbox input "false"
checkbox Landouge "false"
checkbox 1900 "false"
checkbox input "false"
checkbox D\'Andromely "false"
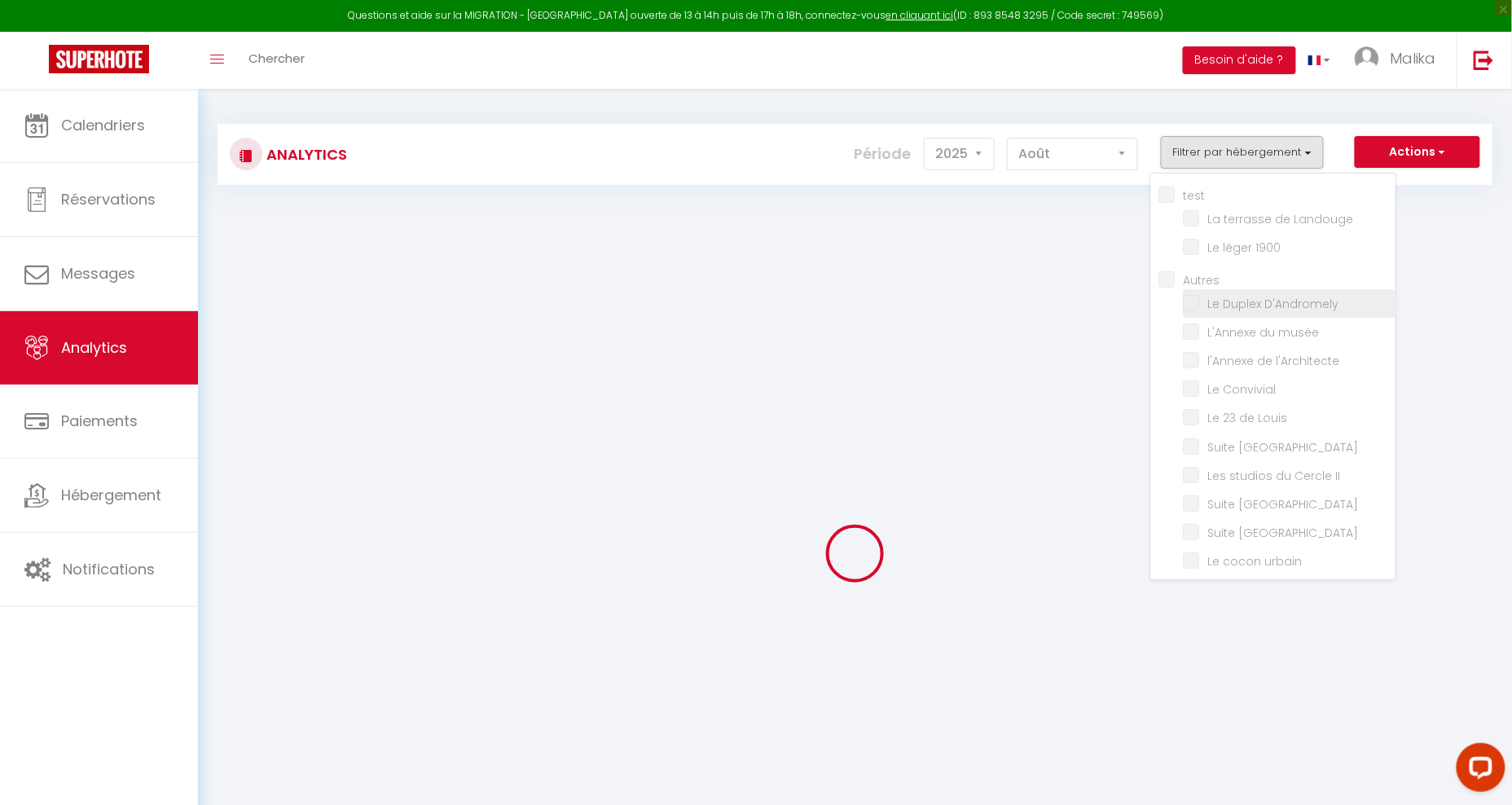
checkbox musée "false"
checkbox l\'Architecte "false"
checkbox Convivial "false"
checkbox Louis "false"
checkbox Boston "false"
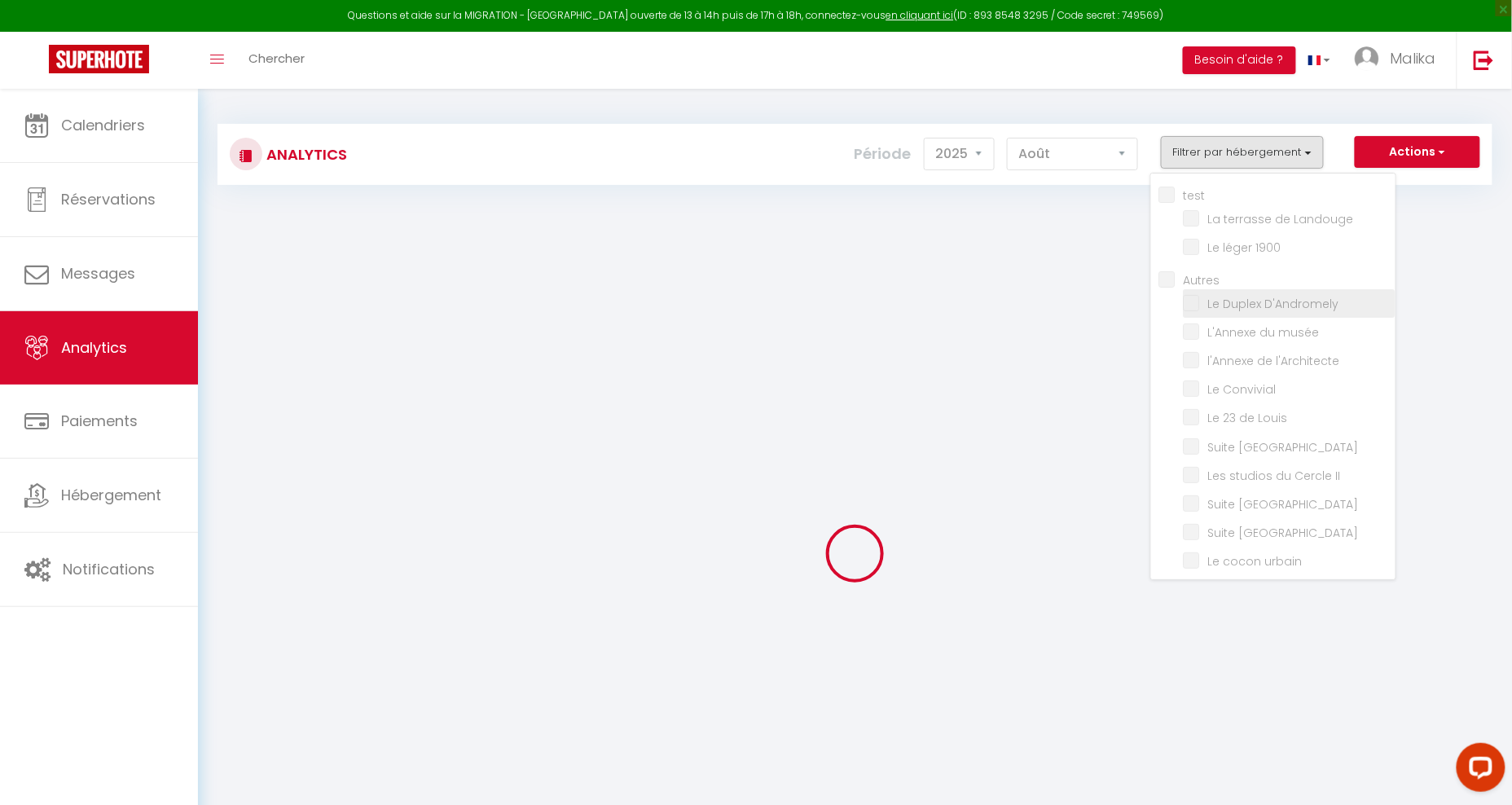
checkbox II "false"
checkbox Montréal "false"
checkbox Manhattan "false"
checkbox urbain "false"
checkbox Boheme "false"
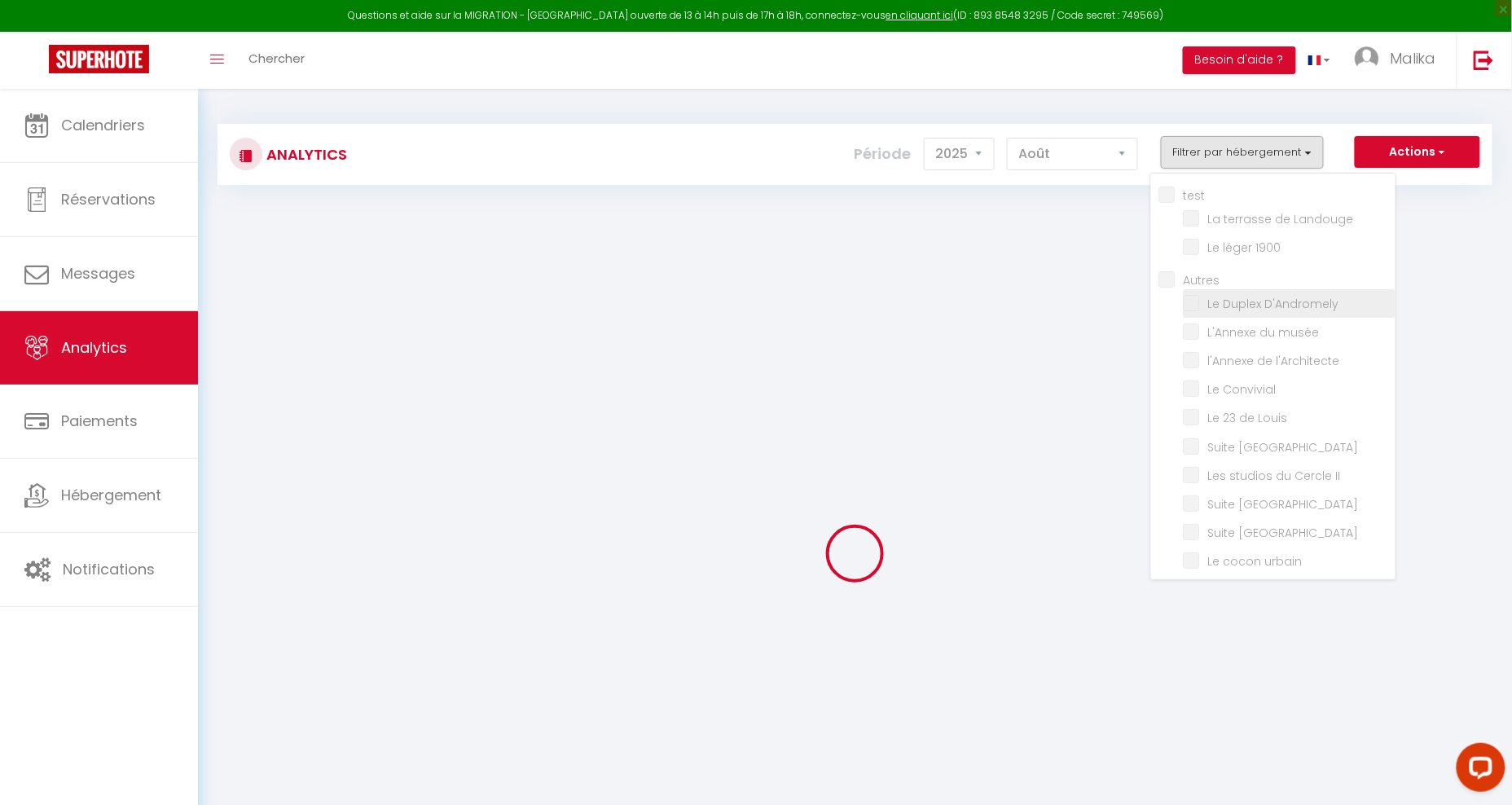
checkbox Lamartine "false"
checkbox Chinchauvaud "false"
checkbox Roi "false"
checkbox d\'Ernest "false"
checkbox d\'Ampère "false"
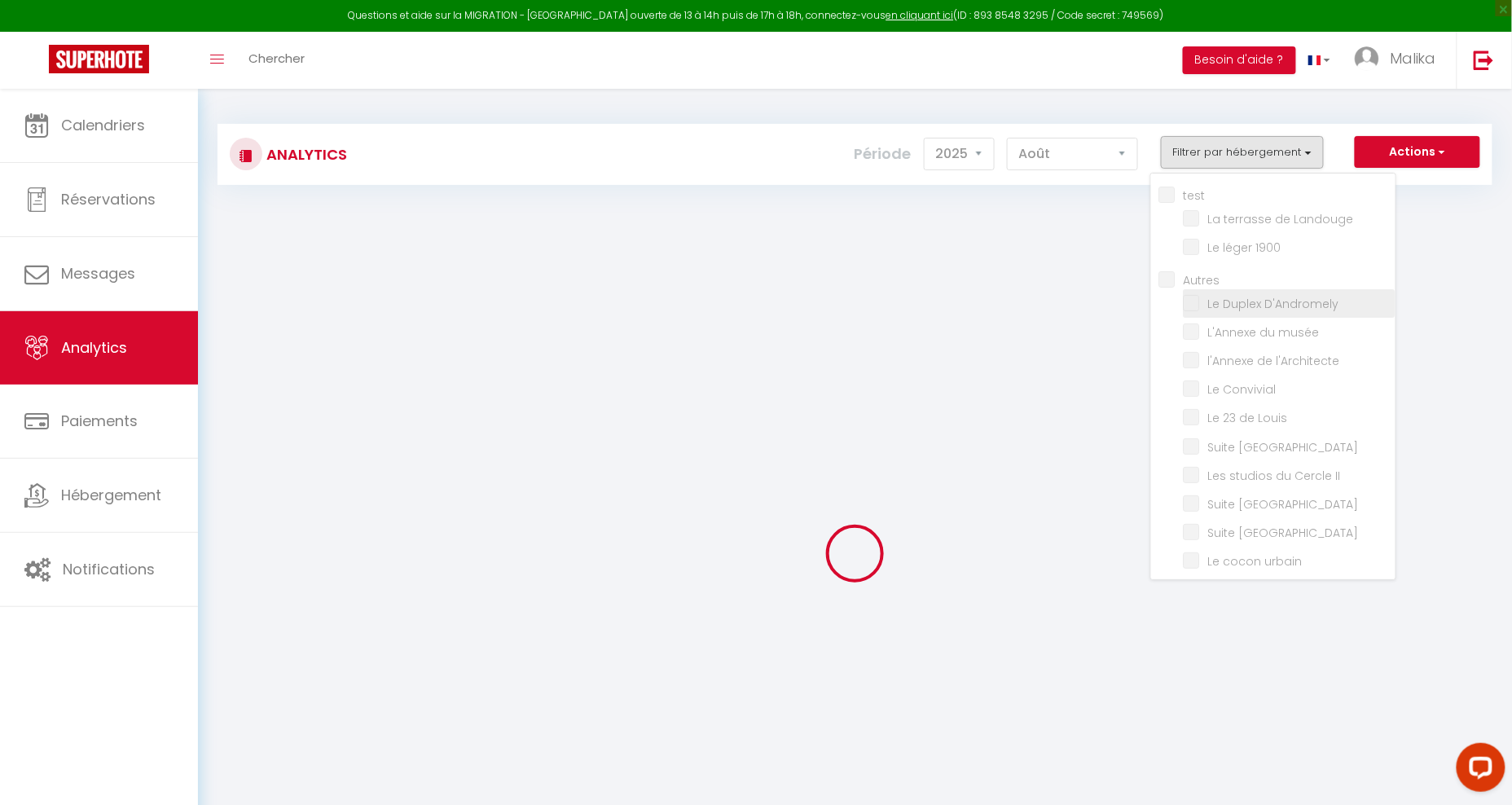
checkbox Présent "false"
checkbox Ville "false"
checkbox l\'Évêché "false"
checkbox Back "false"
checkbox plaidoyer "false"
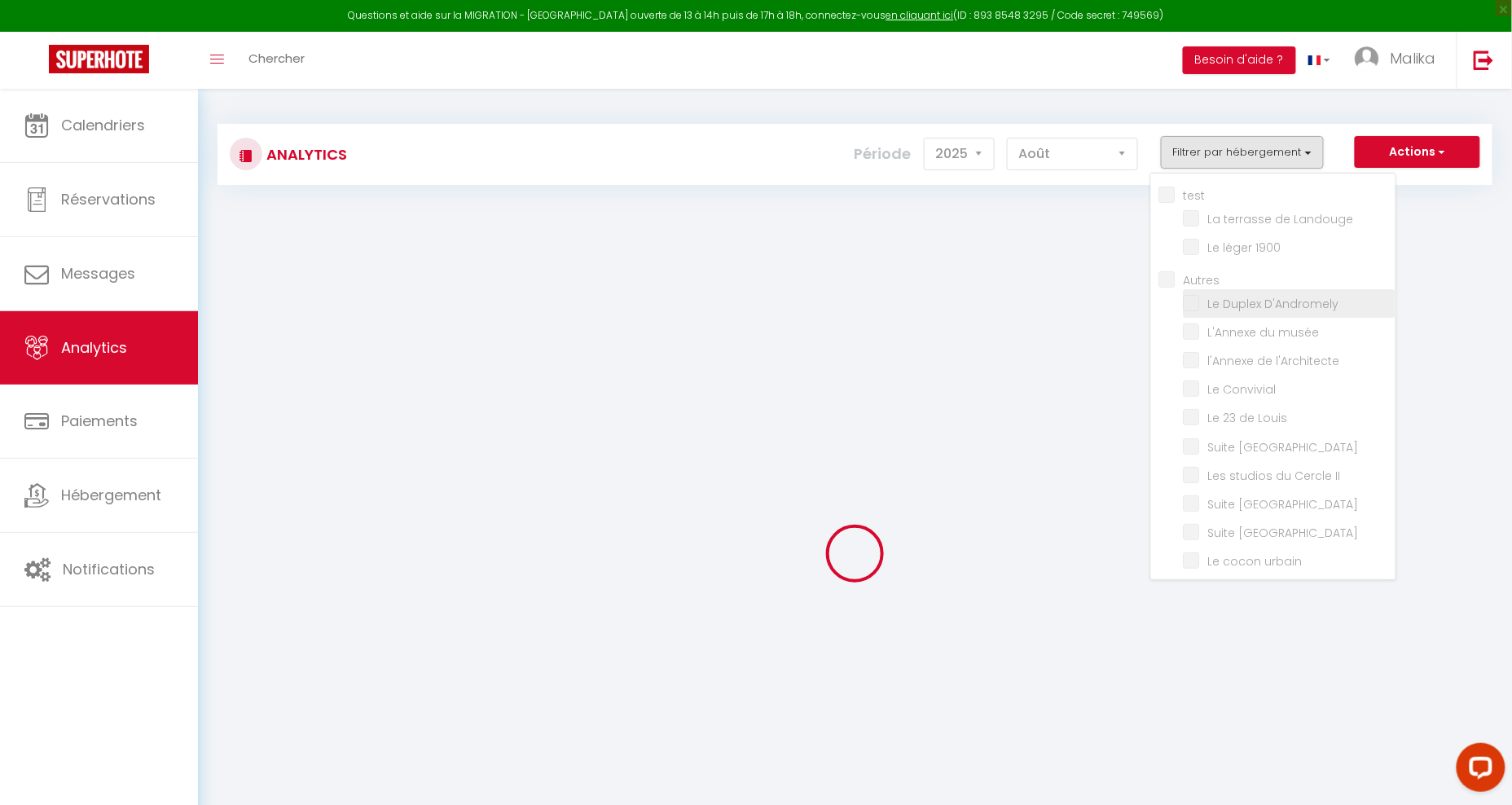
checkbox I "false"
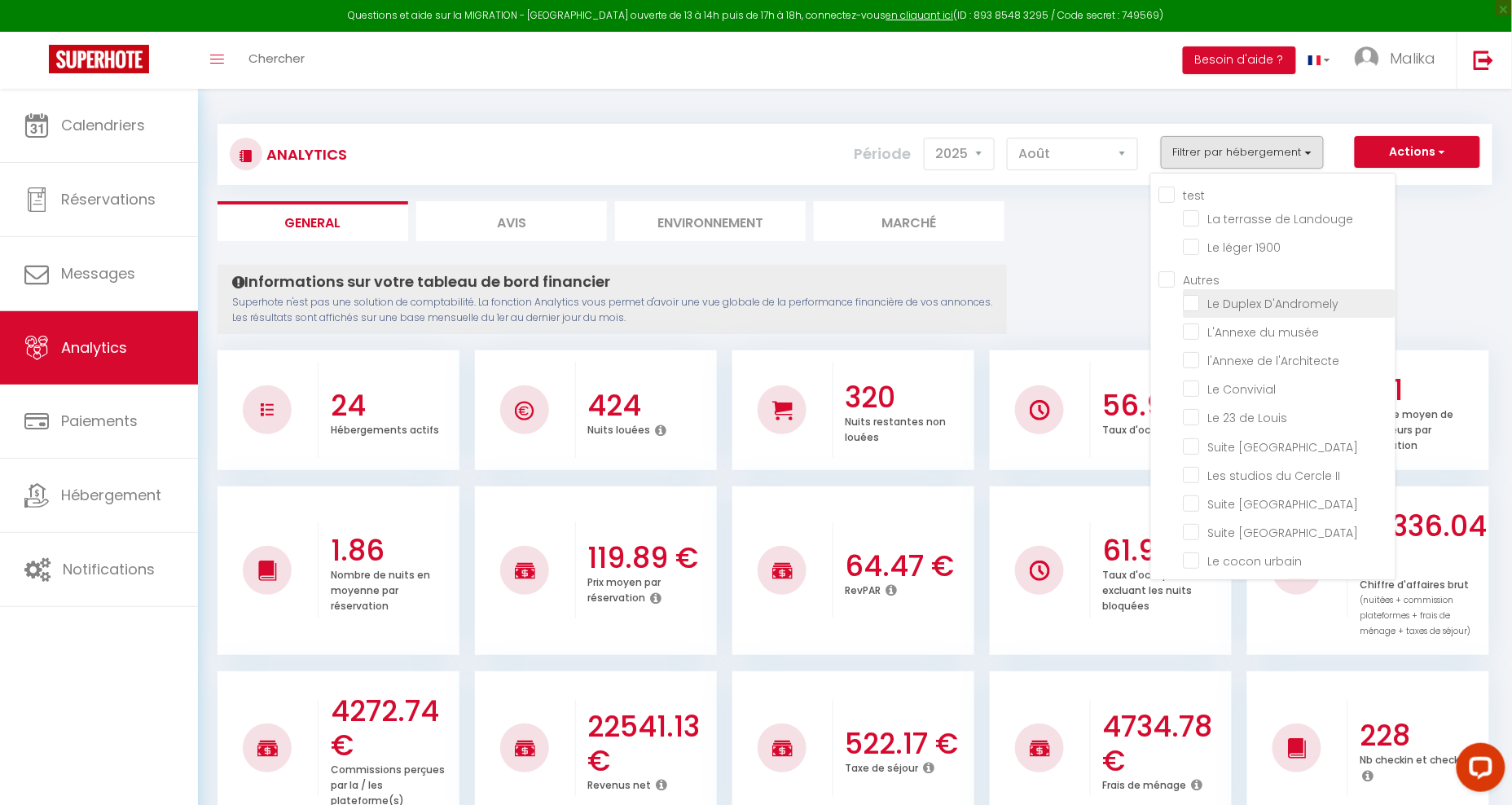
click at [1200, 299] on D\'Andromely "checkbox" at bounding box center [1289, 302] width 212 height 16
checkbox D\'Andromely "true"
checkbox Landouge "false"
checkbox 1900 "false"
checkbox musée "false"
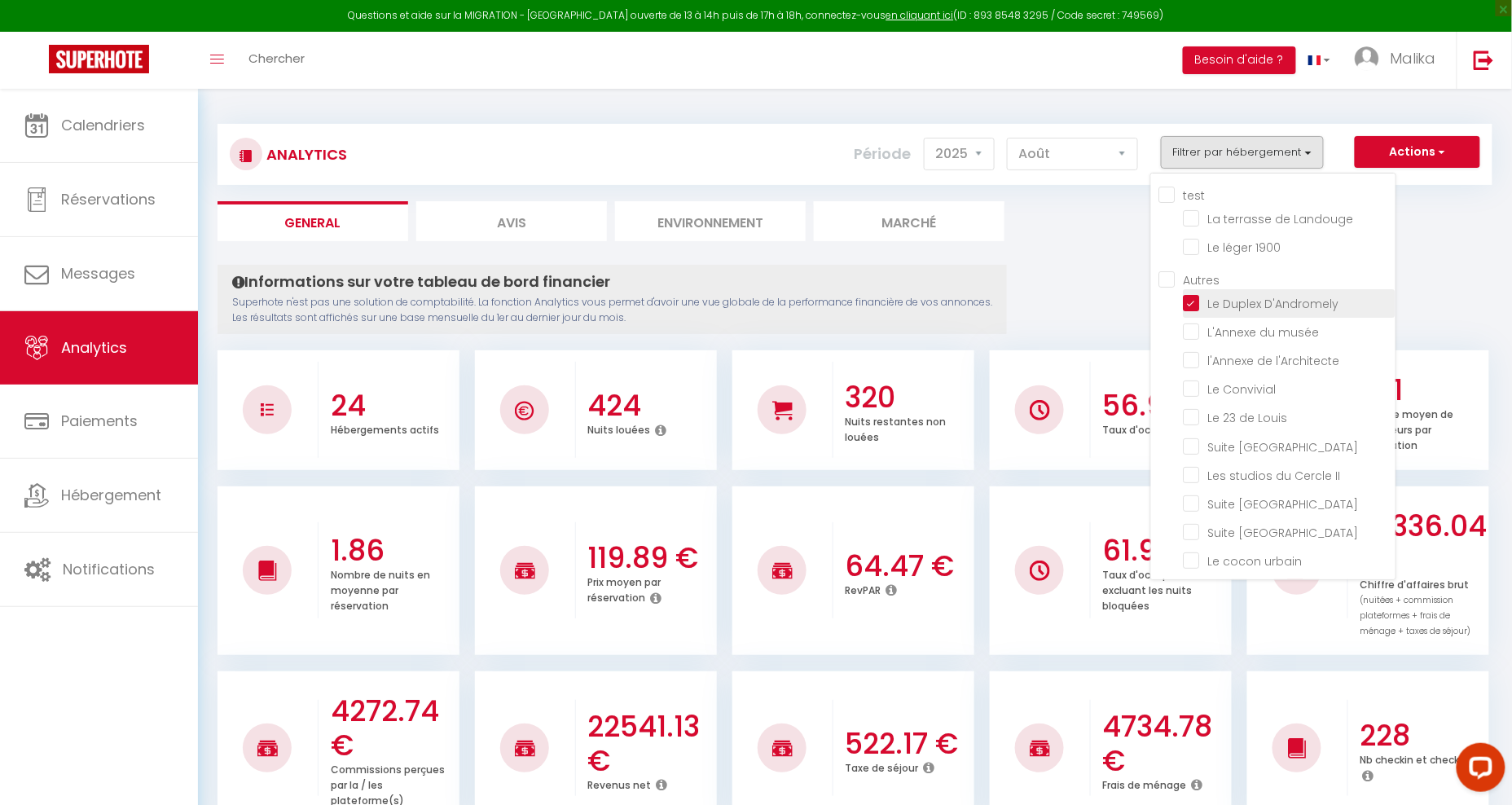
checkbox l\'Architecte "false"
checkbox Convivial "false"
checkbox Louis "false"
checkbox Boston "false"
checkbox II "false"
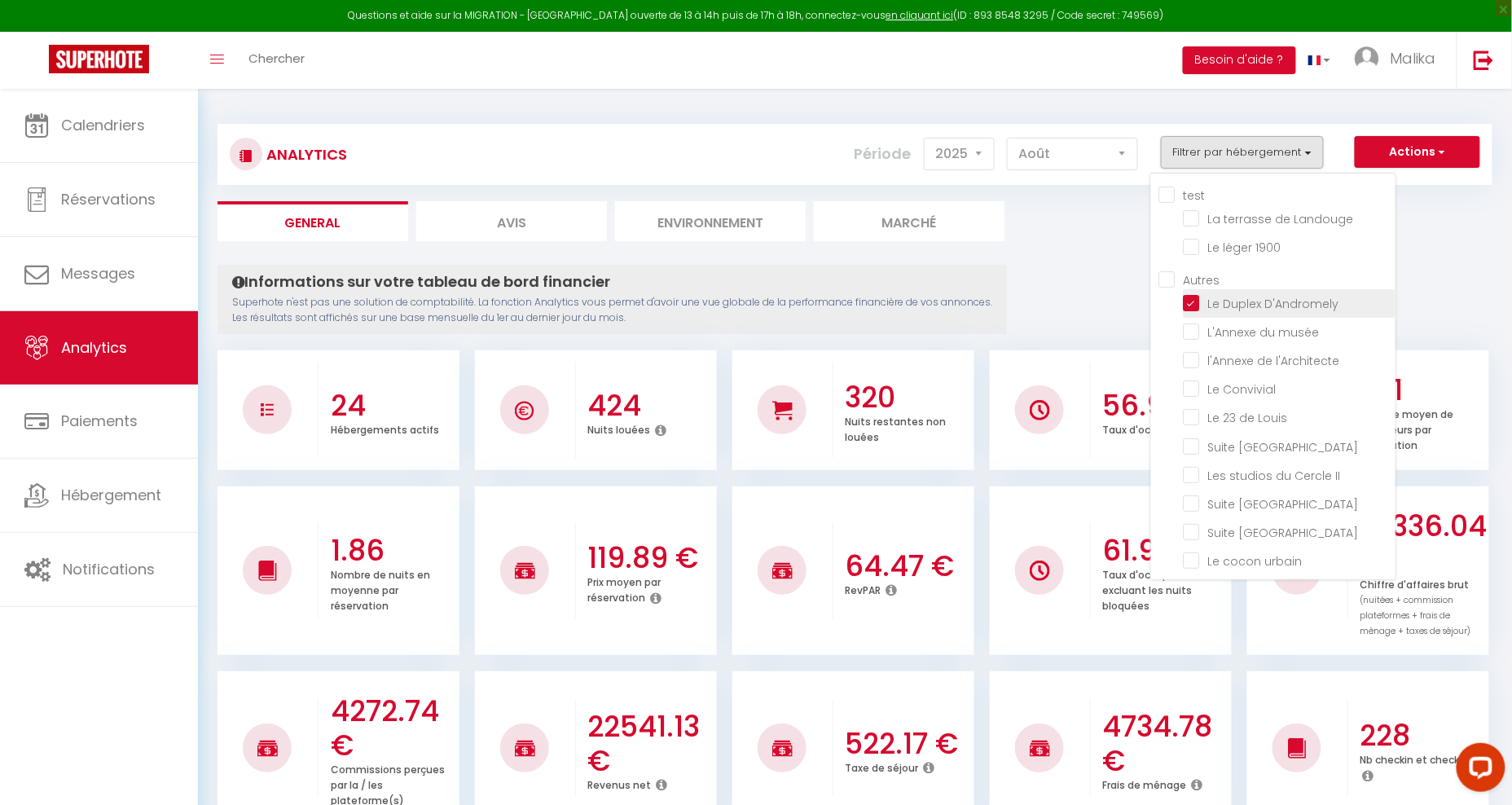
checkbox Montréal "false"
checkbox Manhattan "false"
checkbox urbain "false"
checkbox Boheme "false"
checkbox Lamartine "false"
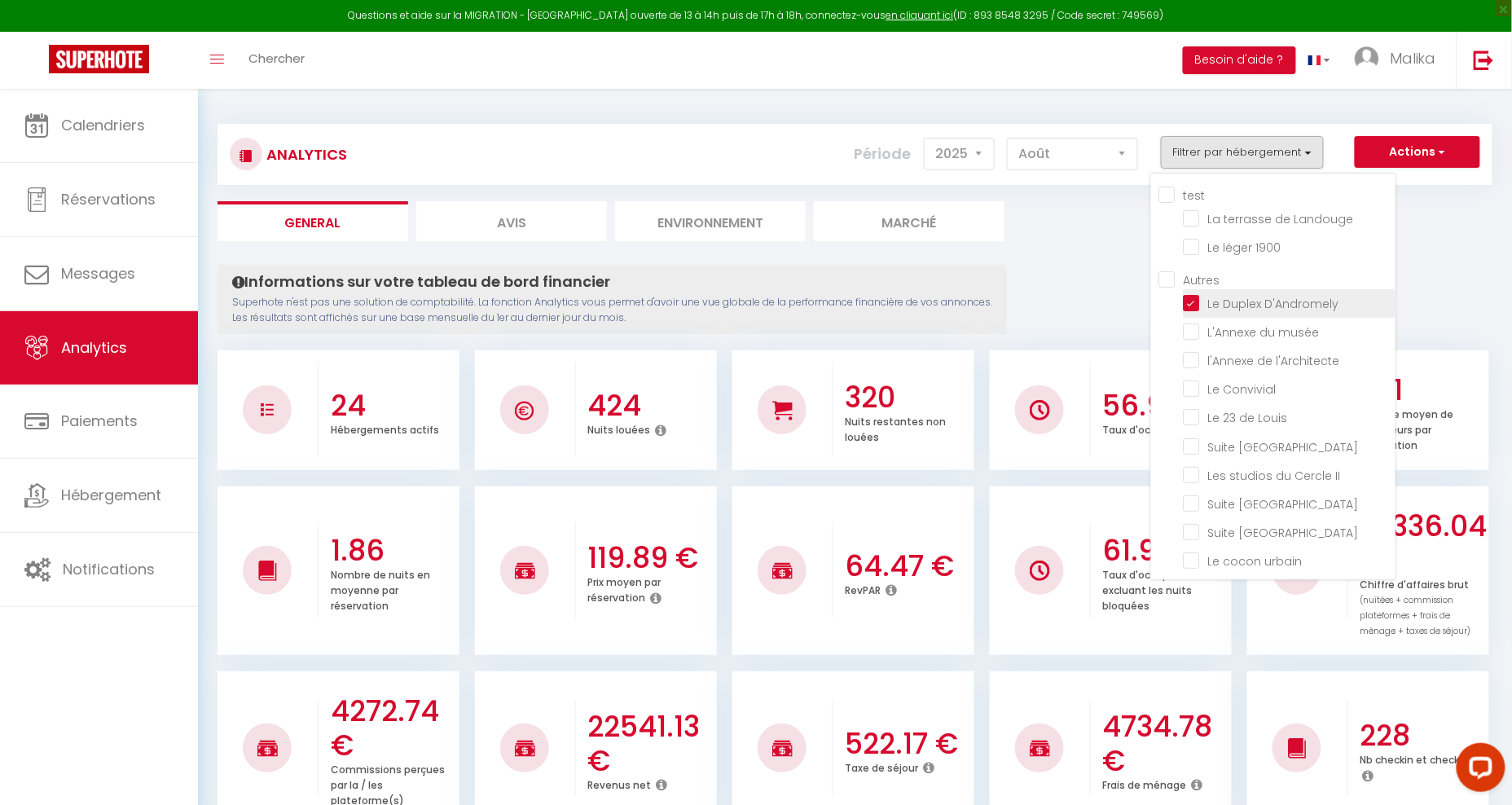
checkbox Chinchauvaud "false"
checkbox Roi "false"
checkbox d\'Ernest "false"
checkbox d\'Ampère "false"
checkbox Présent "false"
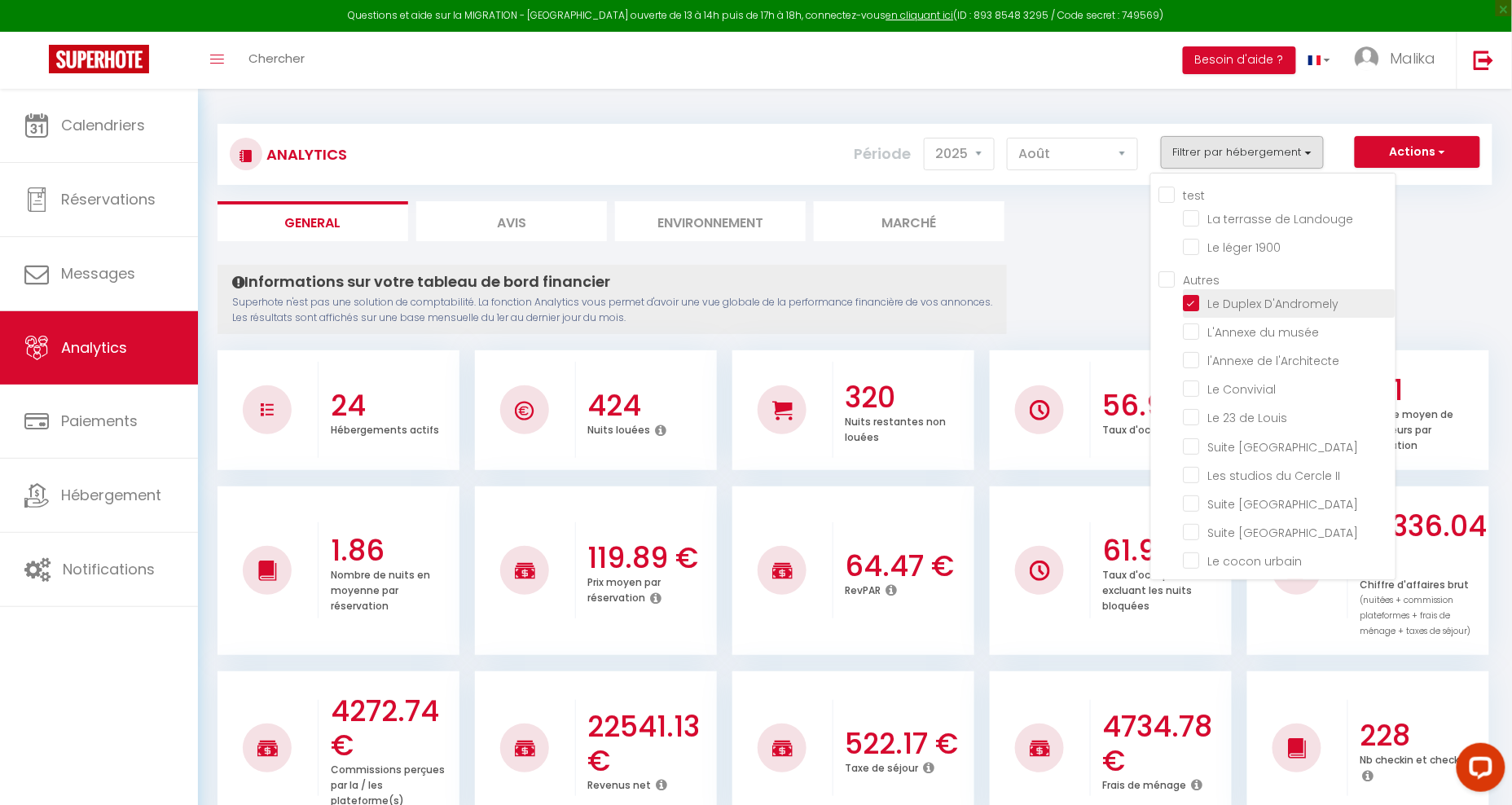
checkbox Ville "false"
checkbox l\'Évêché "false"
checkbox Back "false"
checkbox plaidoyer "false"
checkbox I "false"
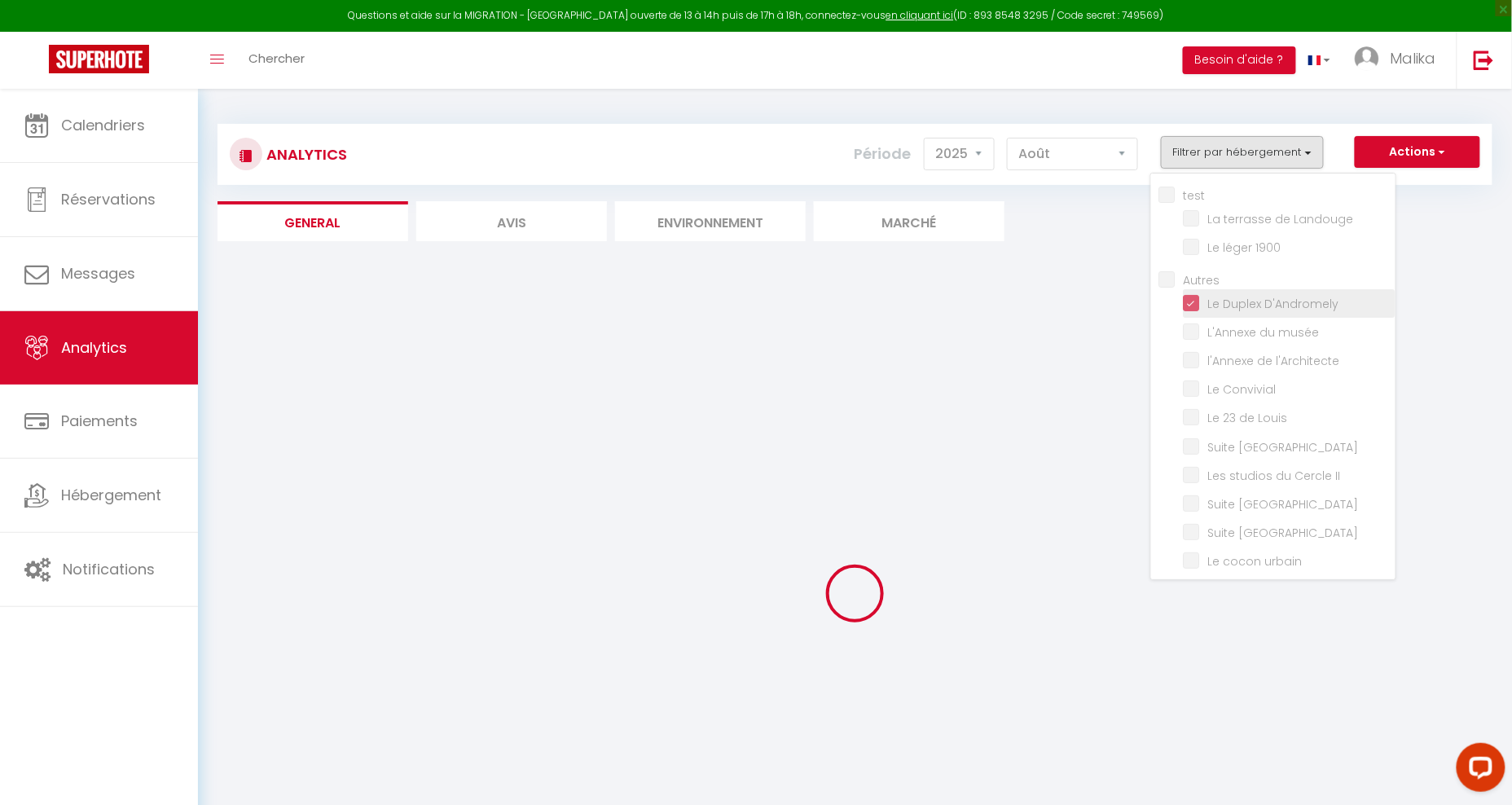
checkbox Landouge "false"
checkbox 1900 "false"
checkbox musée "false"
checkbox l\'Architecte "false"
checkbox Convivial "false"
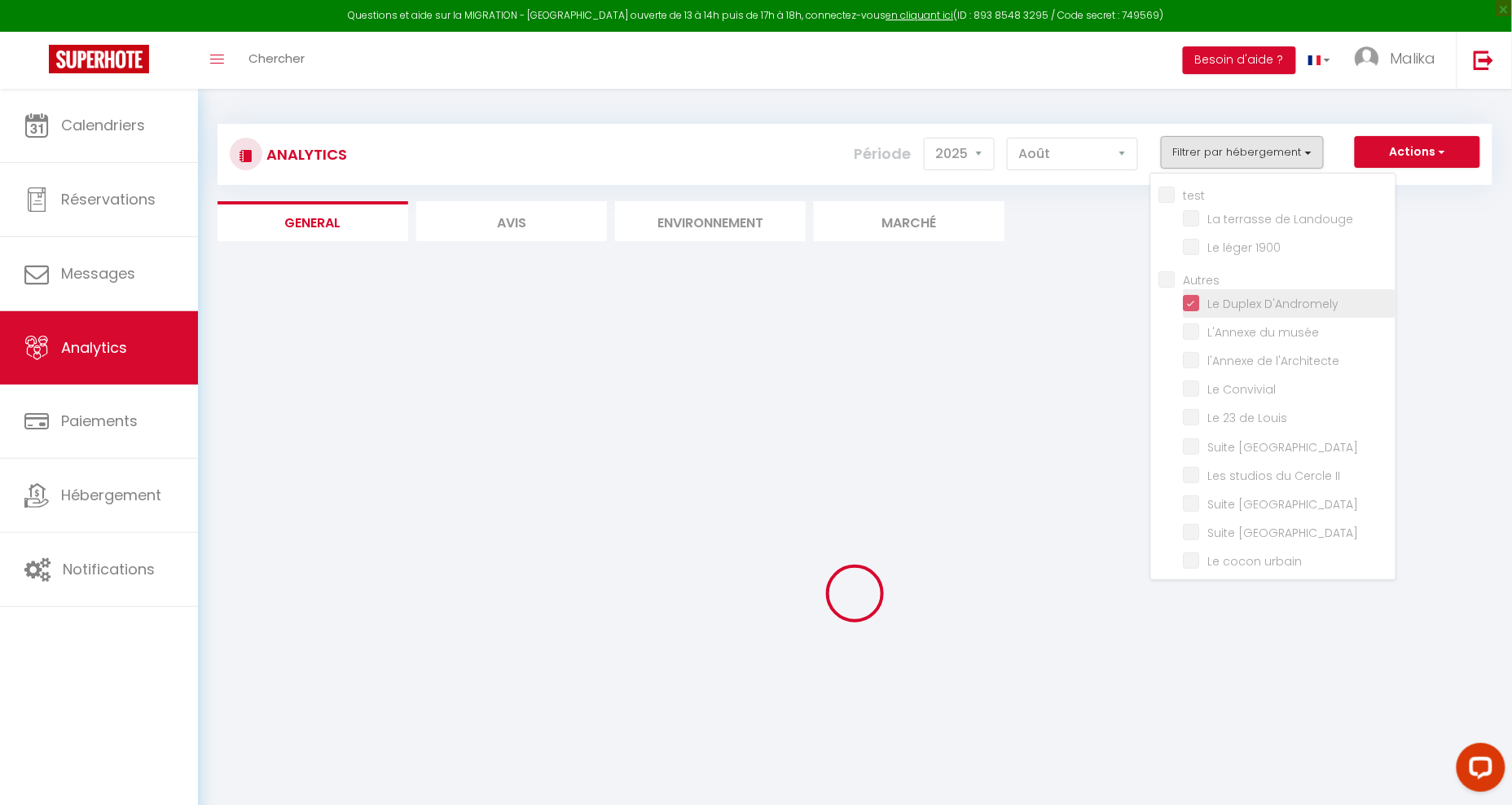
checkbox Louis "false"
checkbox Boston "false"
checkbox II "false"
checkbox Montréal "false"
checkbox Manhattan "false"
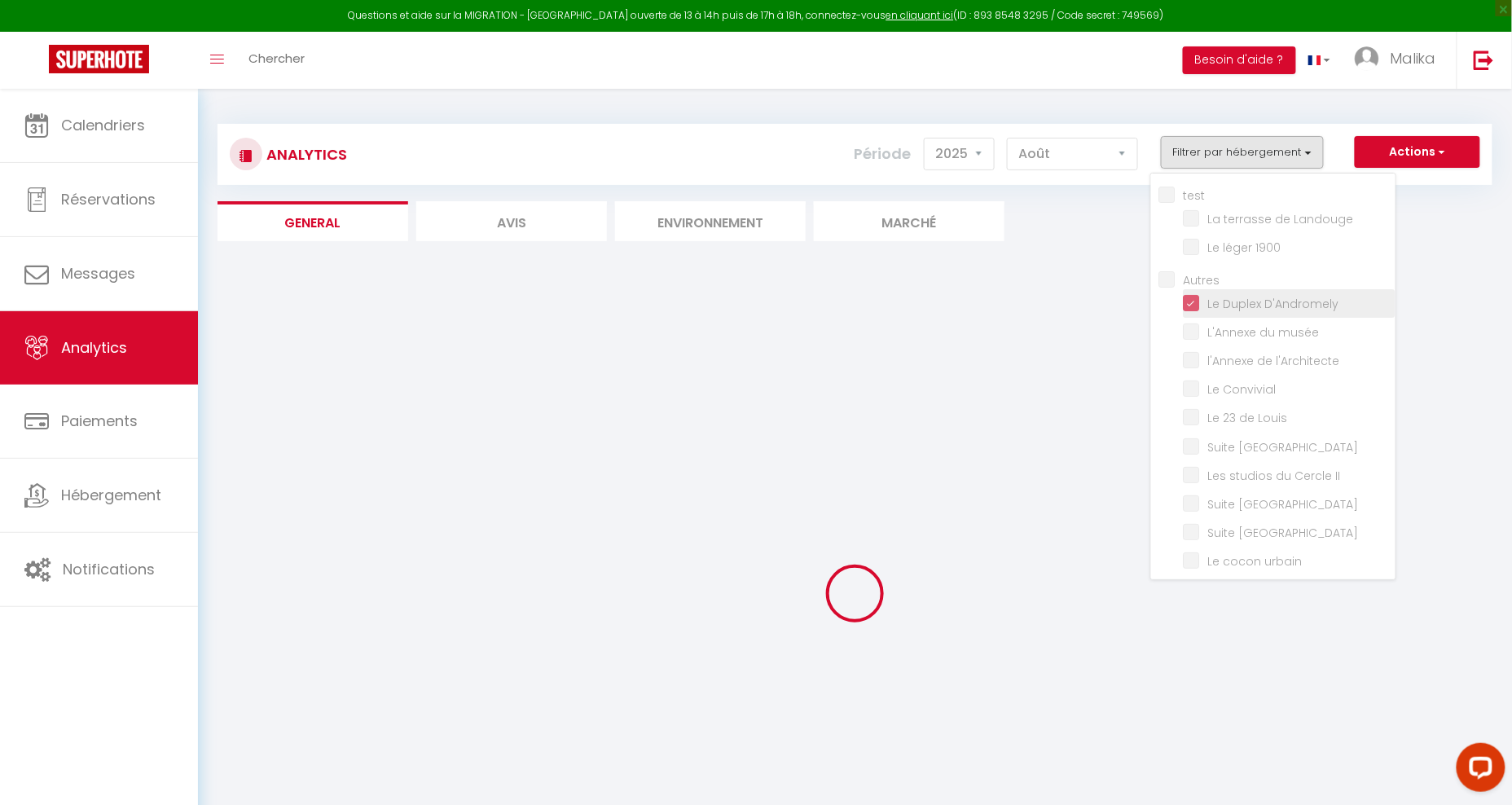
checkbox urbain "false"
checkbox Boheme "false"
checkbox Lamartine "false"
checkbox Chinchauvaud "false"
checkbox Roi "false"
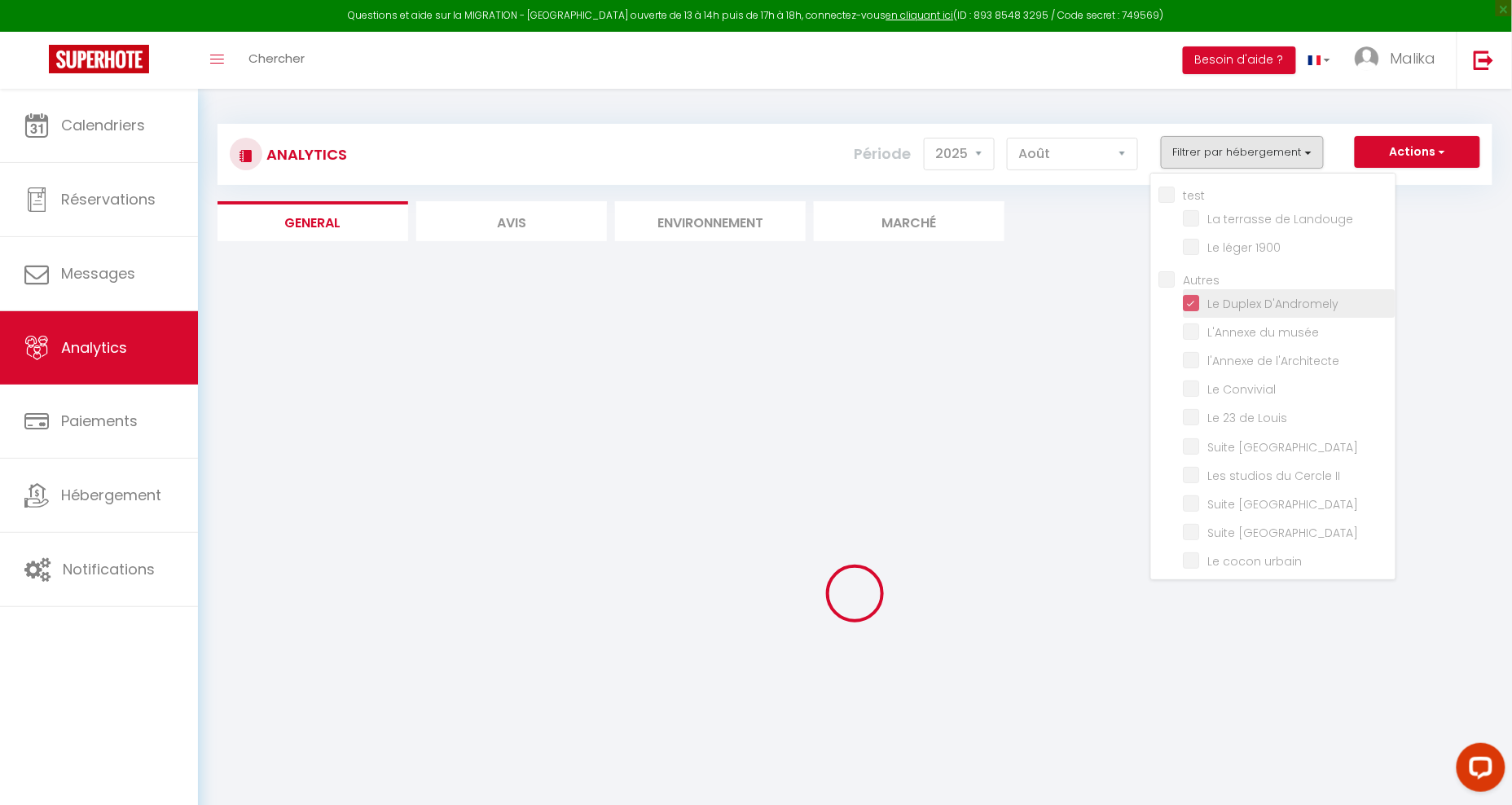
checkbox d\'Ernest "false"
checkbox d\'Ampère "false"
checkbox Présent "false"
checkbox Ville "false"
checkbox l\'Évêché "false"
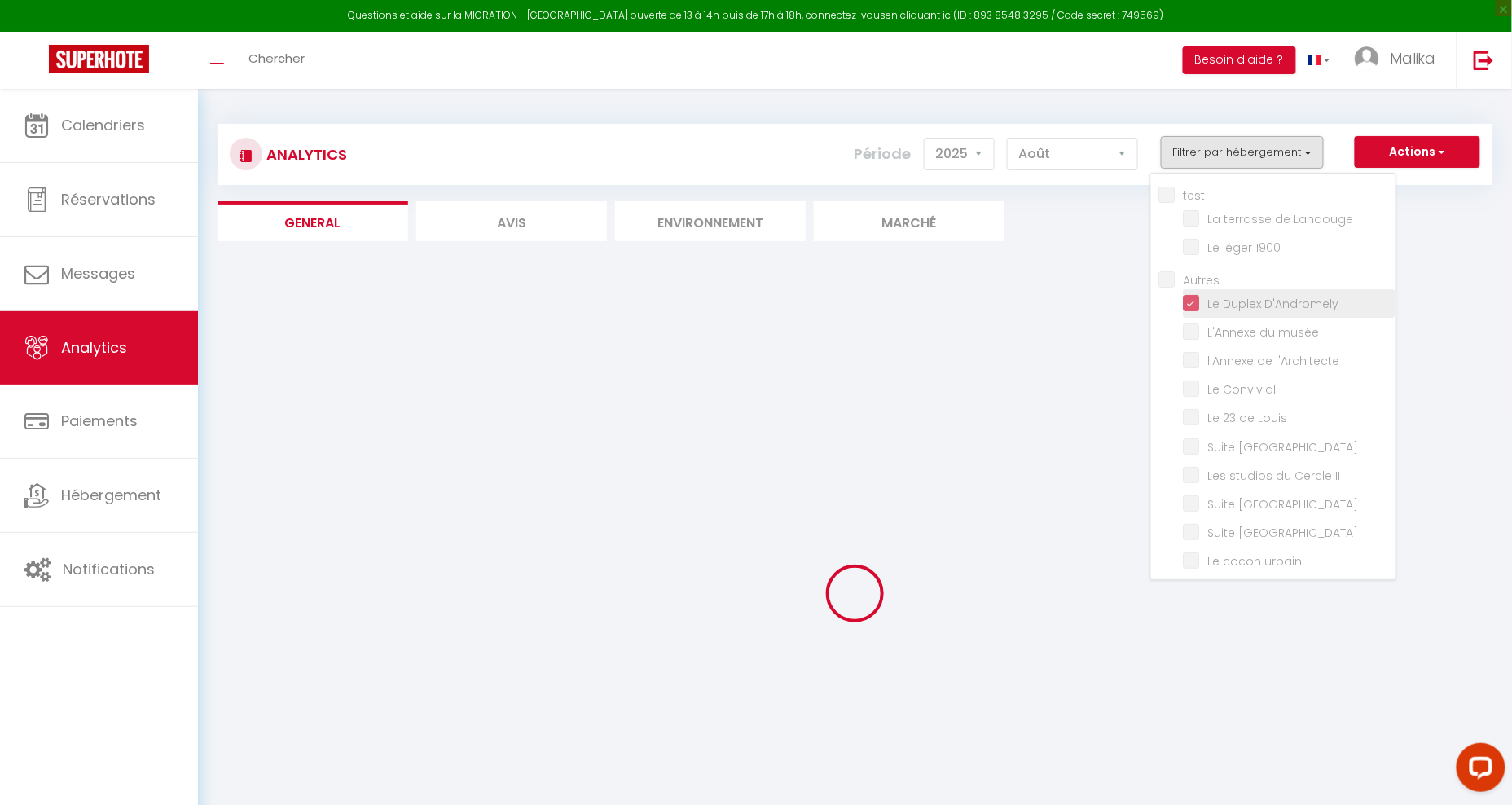
checkbox Back "false"
checkbox plaidoyer "false"
checkbox I "false"
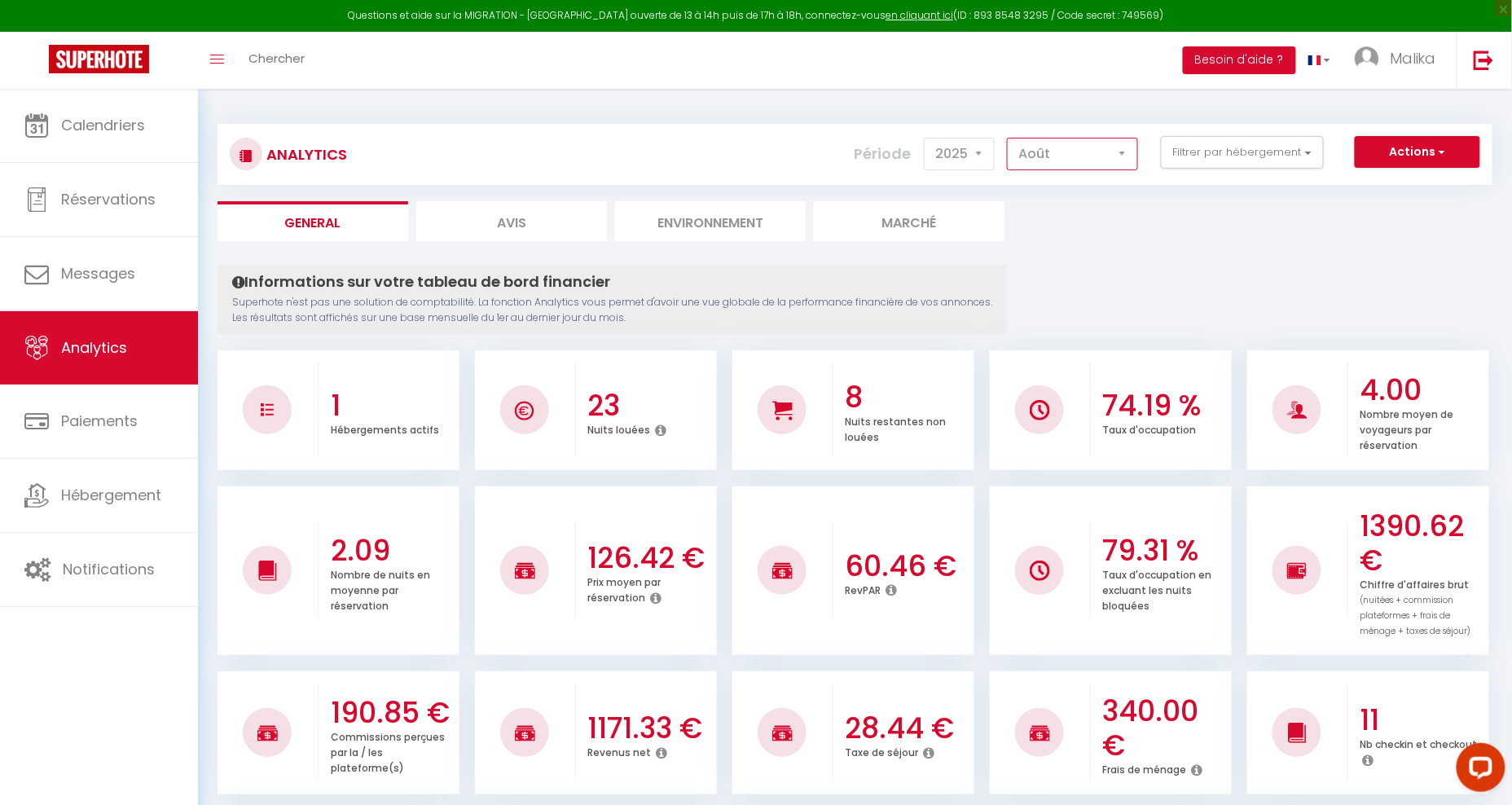
click at [1092, 149] on select "[PERSON_NAME] Mars [PERSON_NAME] Juin Juillet Août Septembre Octobre Novembre D…" at bounding box center [1072, 154] width 131 height 33
select select "7"
